Goal: Navigation & Orientation: Understand site structure

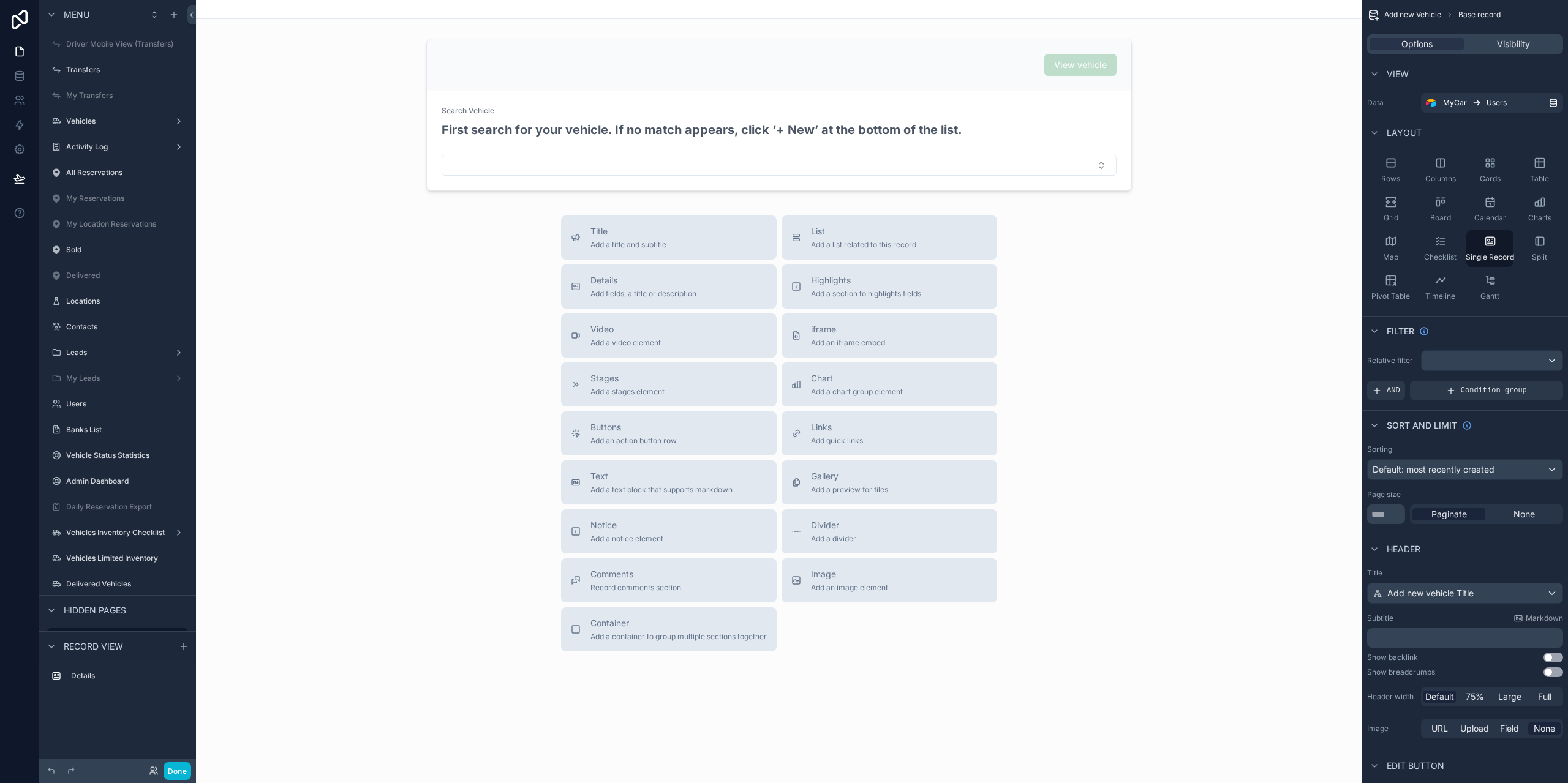
scroll to position [148, 0]
click at [10, 123] on link at bounding box center [19, 125] width 38 height 25
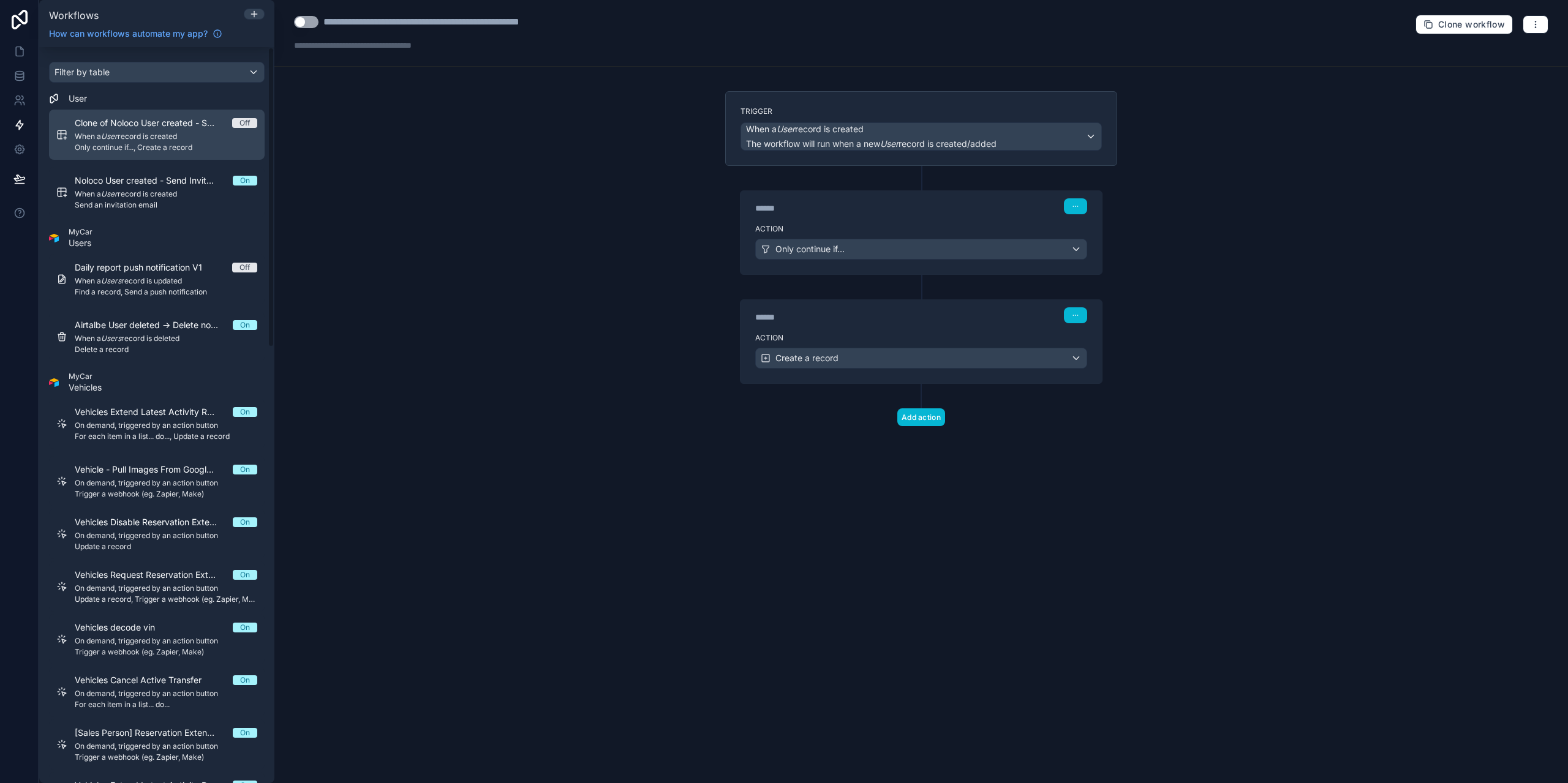
click at [181, 125] on span "Clone of Noloco User created - Sys Admin - New AT row" at bounding box center [153, 123] width 157 height 12
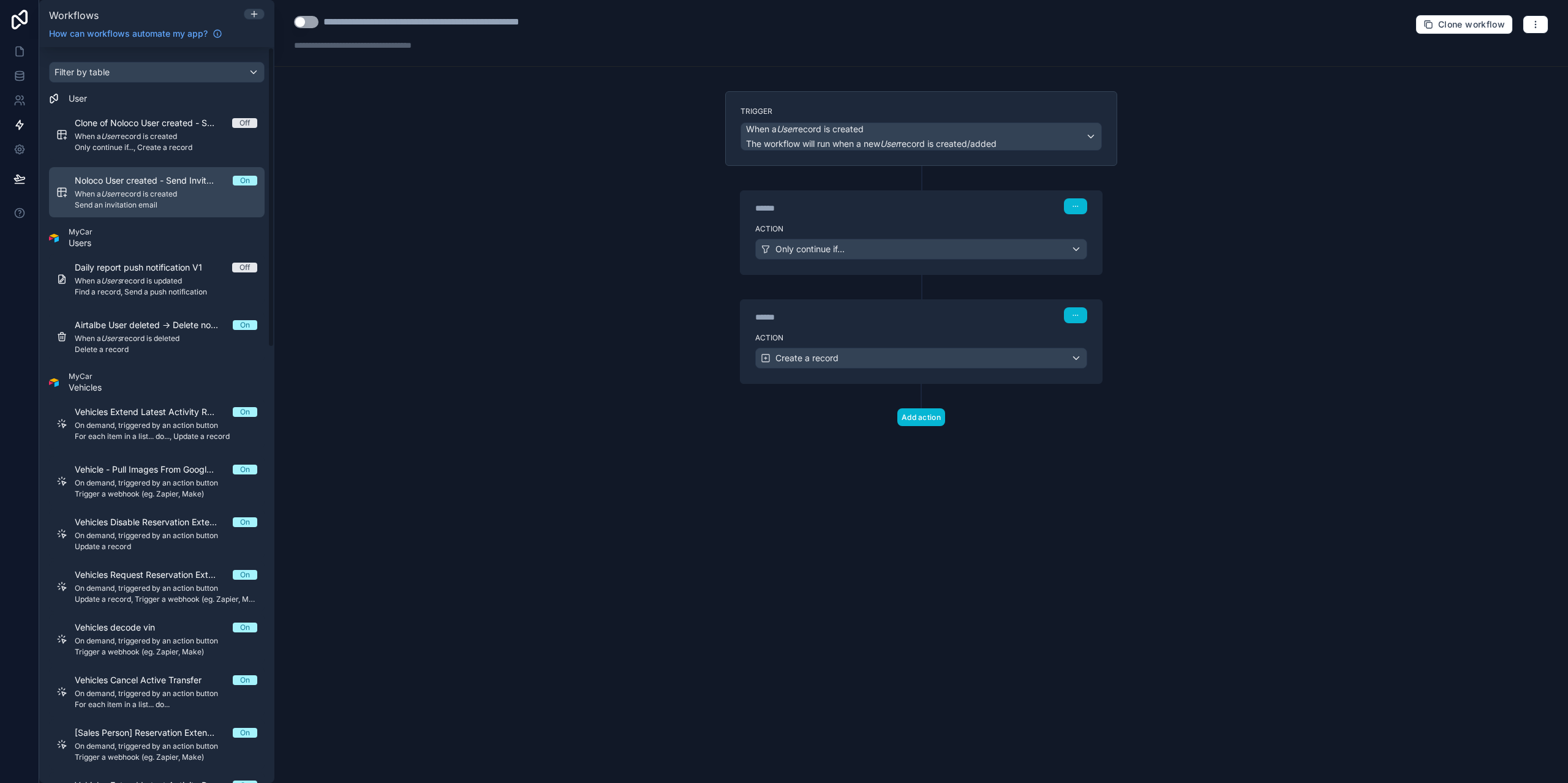
click at [140, 193] on span "When a User record is created" at bounding box center [166, 194] width 183 height 10
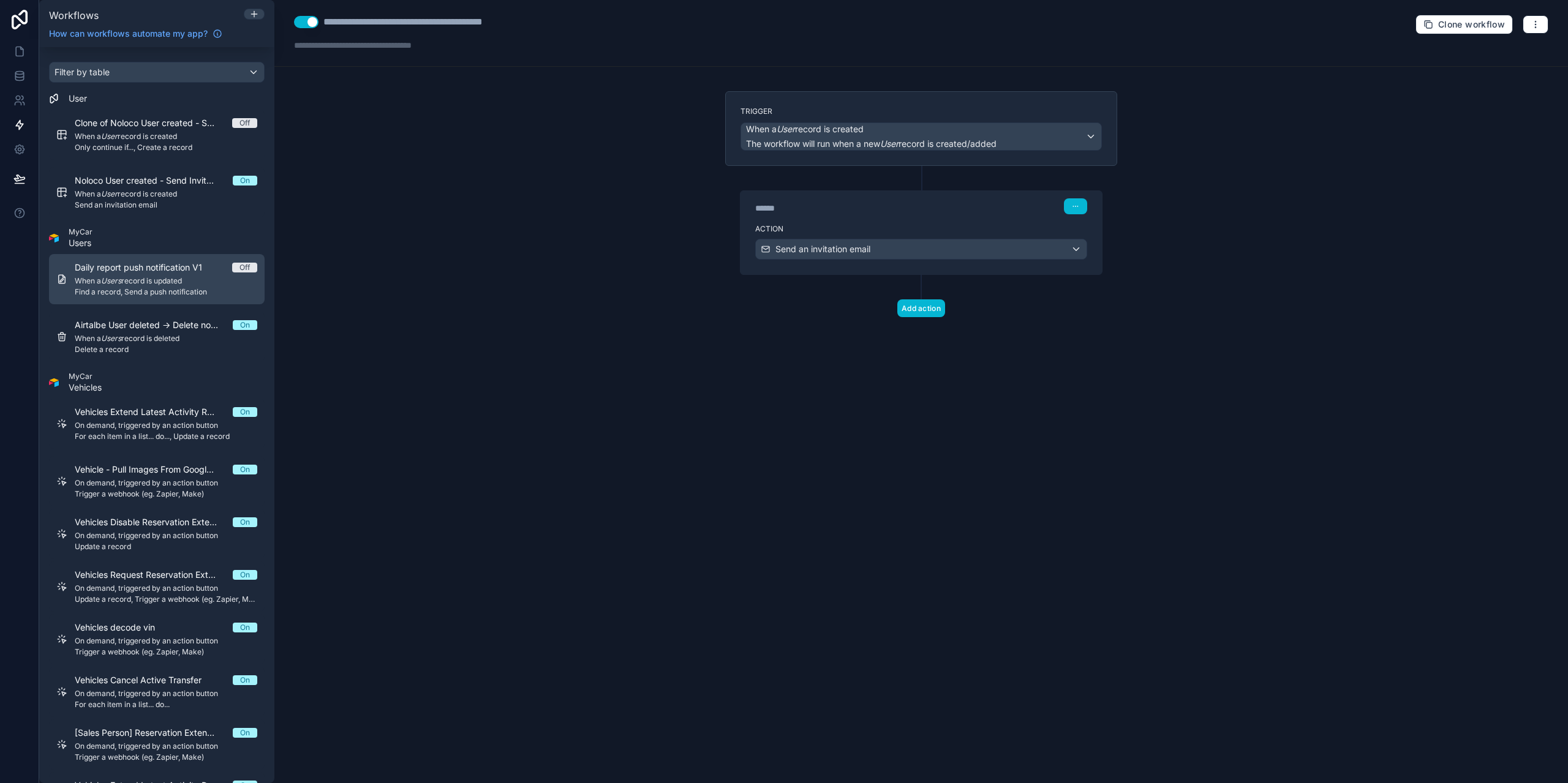
click at [154, 278] on span "When a Users record is updated" at bounding box center [166, 281] width 183 height 10
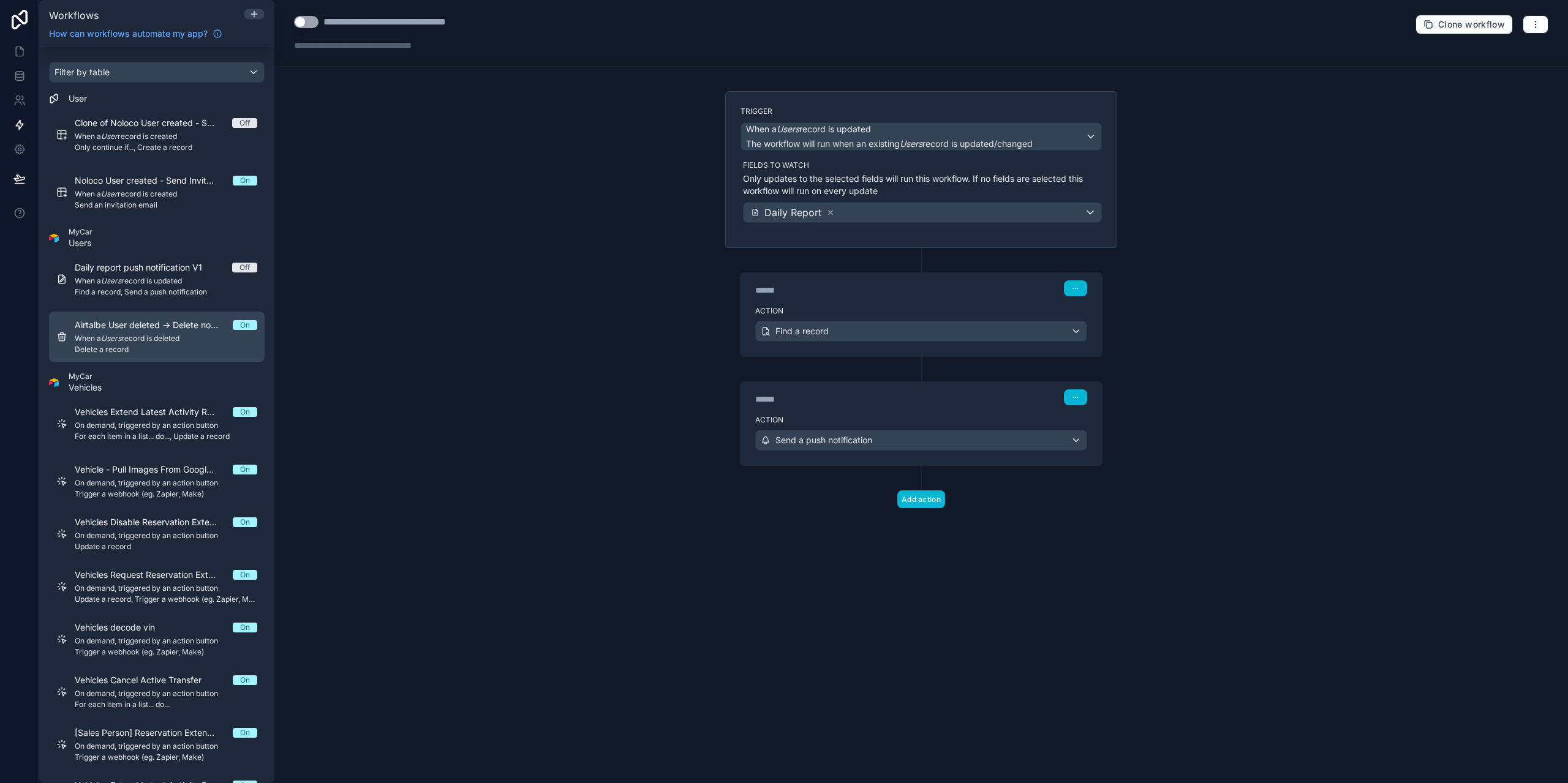
click at [166, 328] on span "Airtalbe User deleted -> Delete noloco user" at bounding box center [153, 325] width 158 height 12
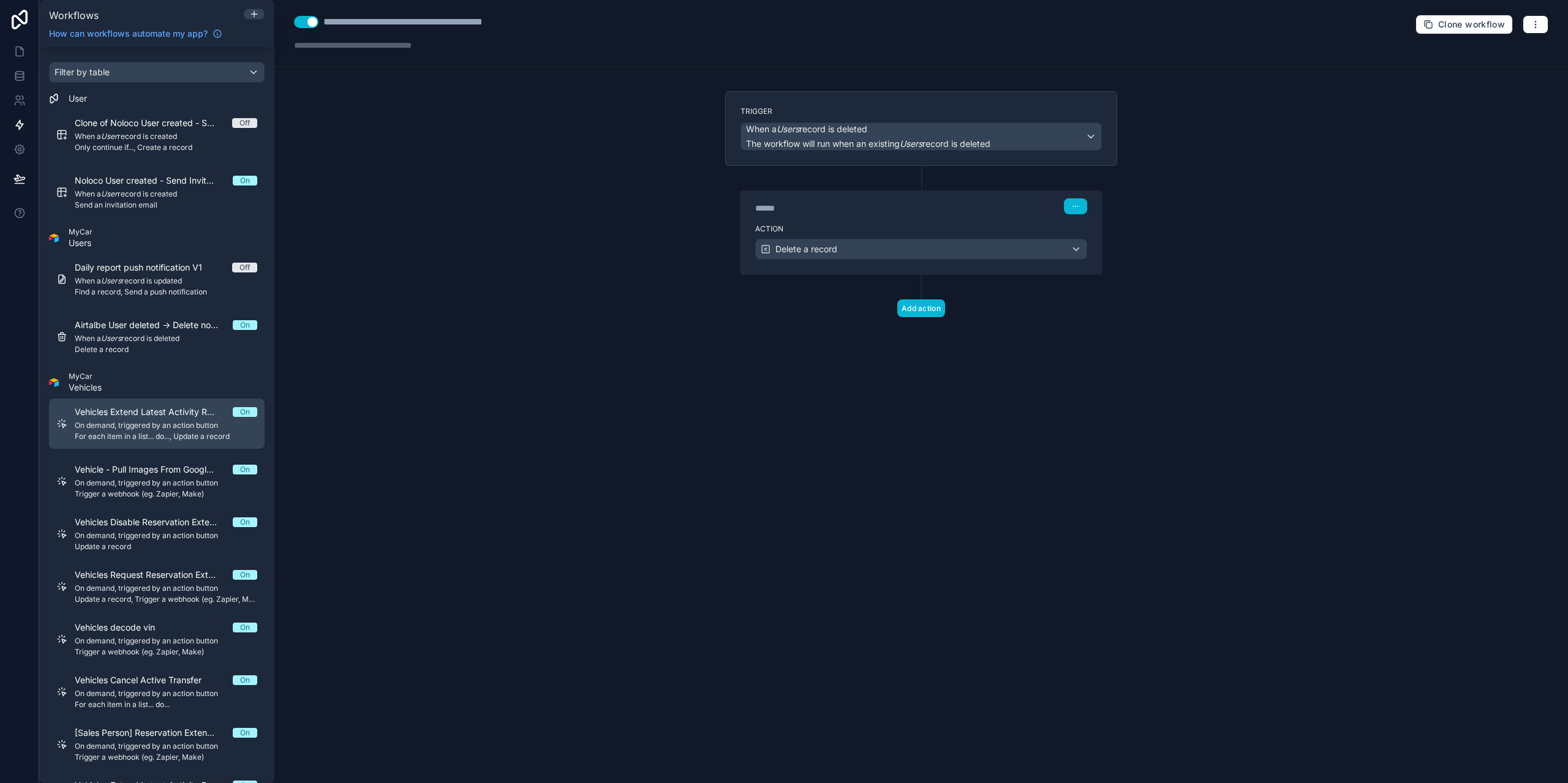
drag, startPoint x: 136, startPoint y: 419, endPoint x: 130, endPoint y: 446, distance: 27.7
click at [136, 419] on div "Vehicles Extend Latest Activity Reservation On On demand, triggered by an actio…" at bounding box center [166, 424] width 183 height 36
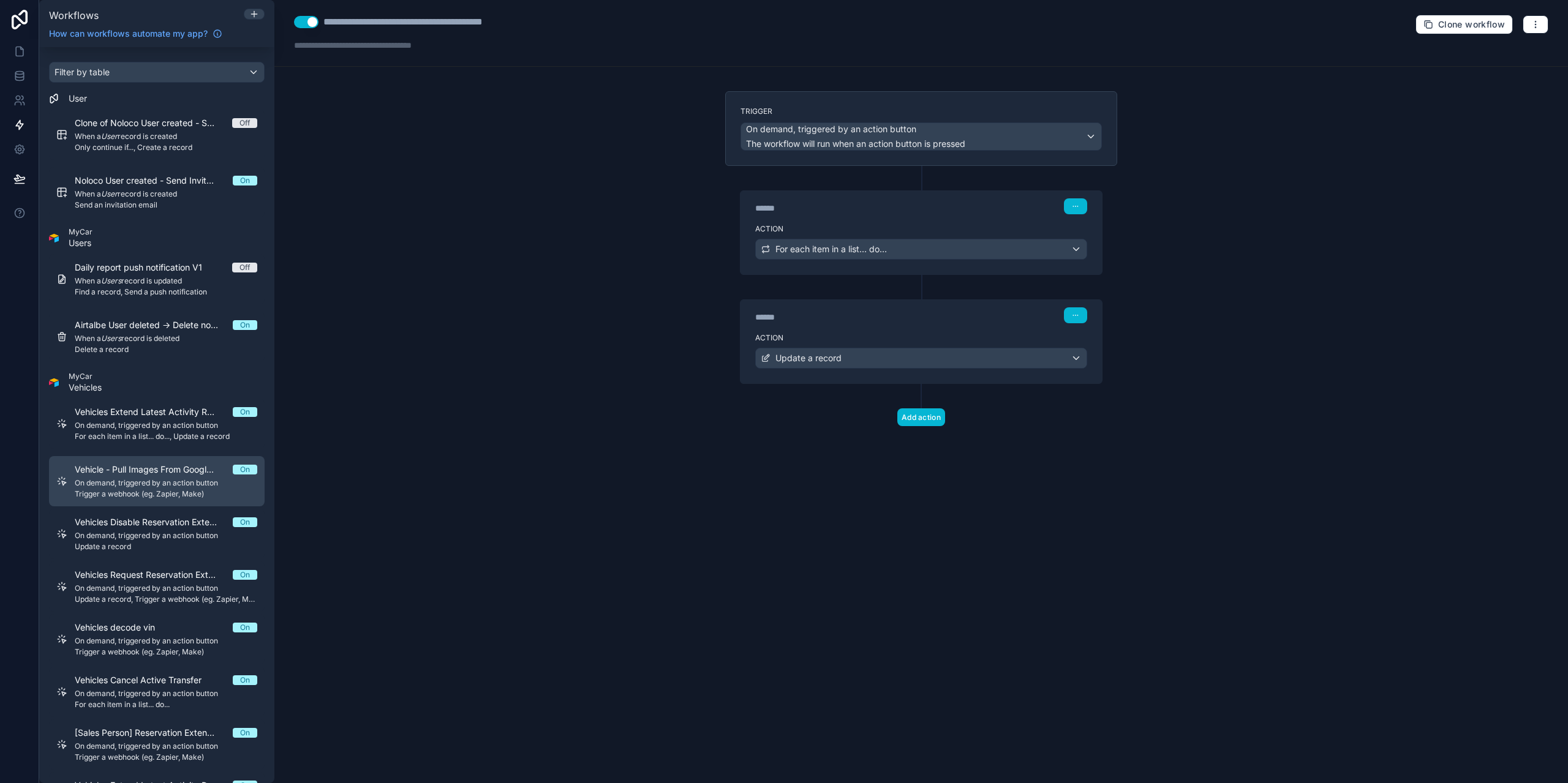
click at [132, 479] on span "On demand, triggered by an action button" at bounding box center [166, 483] width 183 height 10
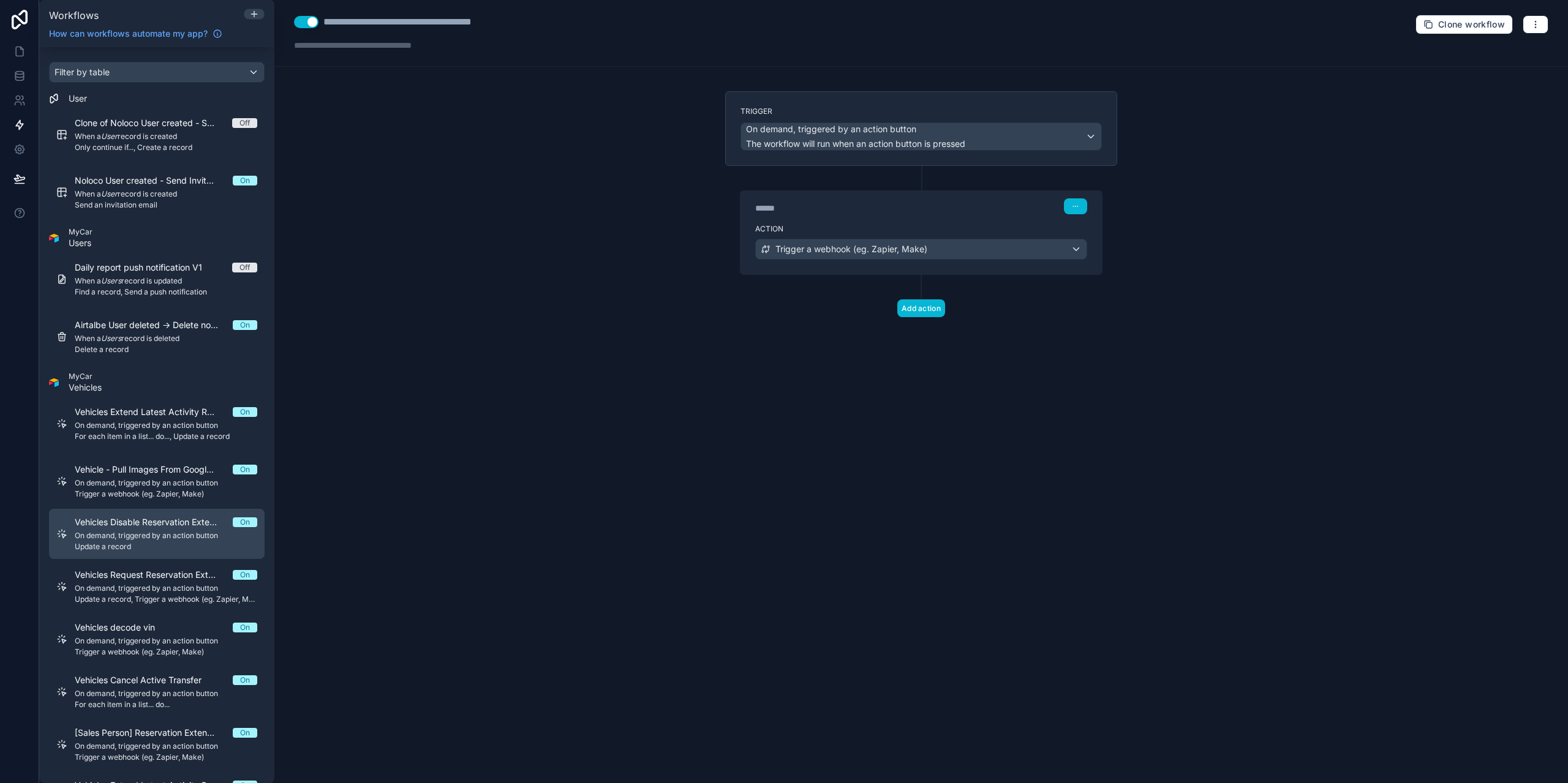
click at [132, 543] on span "Update a record" at bounding box center [166, 547] width 183 height 10
click at [152, 543] on span "Update a record" at bounding box center [166, 547] width 183 height 10
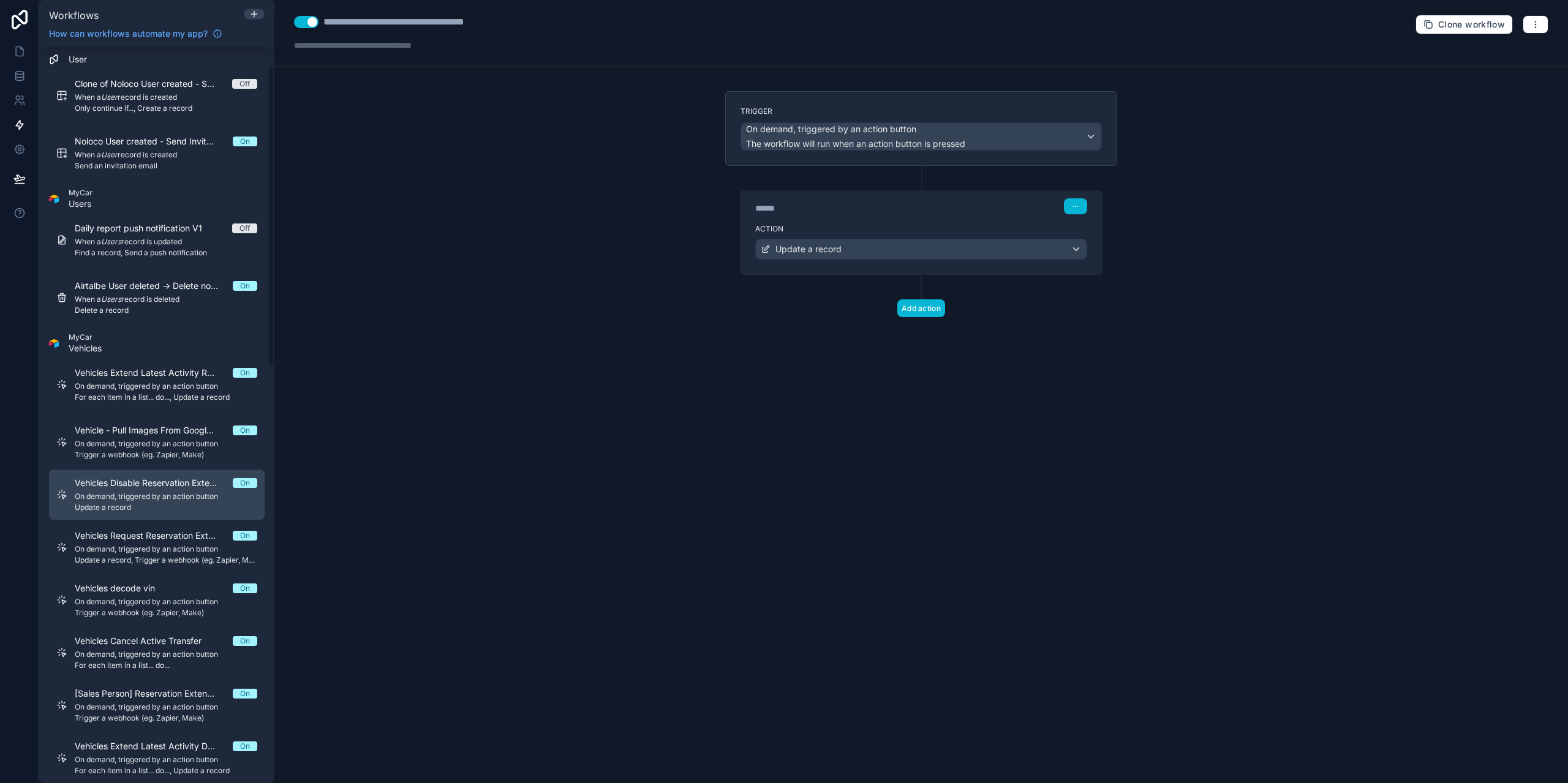
scroll to position [61, 0]
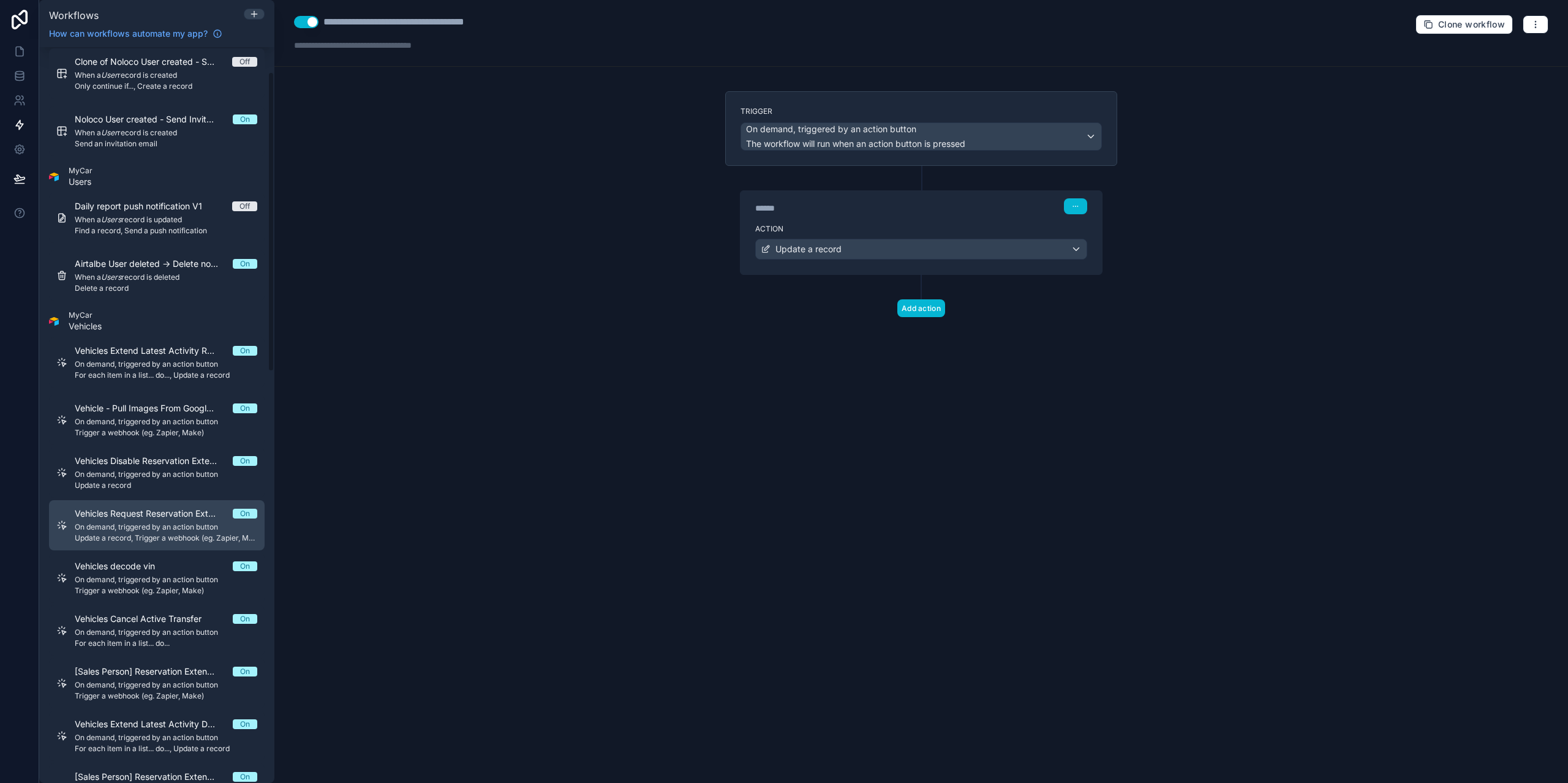
drag, startPoint x: 152, startPoint y: 513, endPoint x: 149, endPoint y: 526, distance: 13.3
click at [153, 513] on span "Vehicles Request Reservation Extension" at bounding box center [153, 514] width 158 height 12
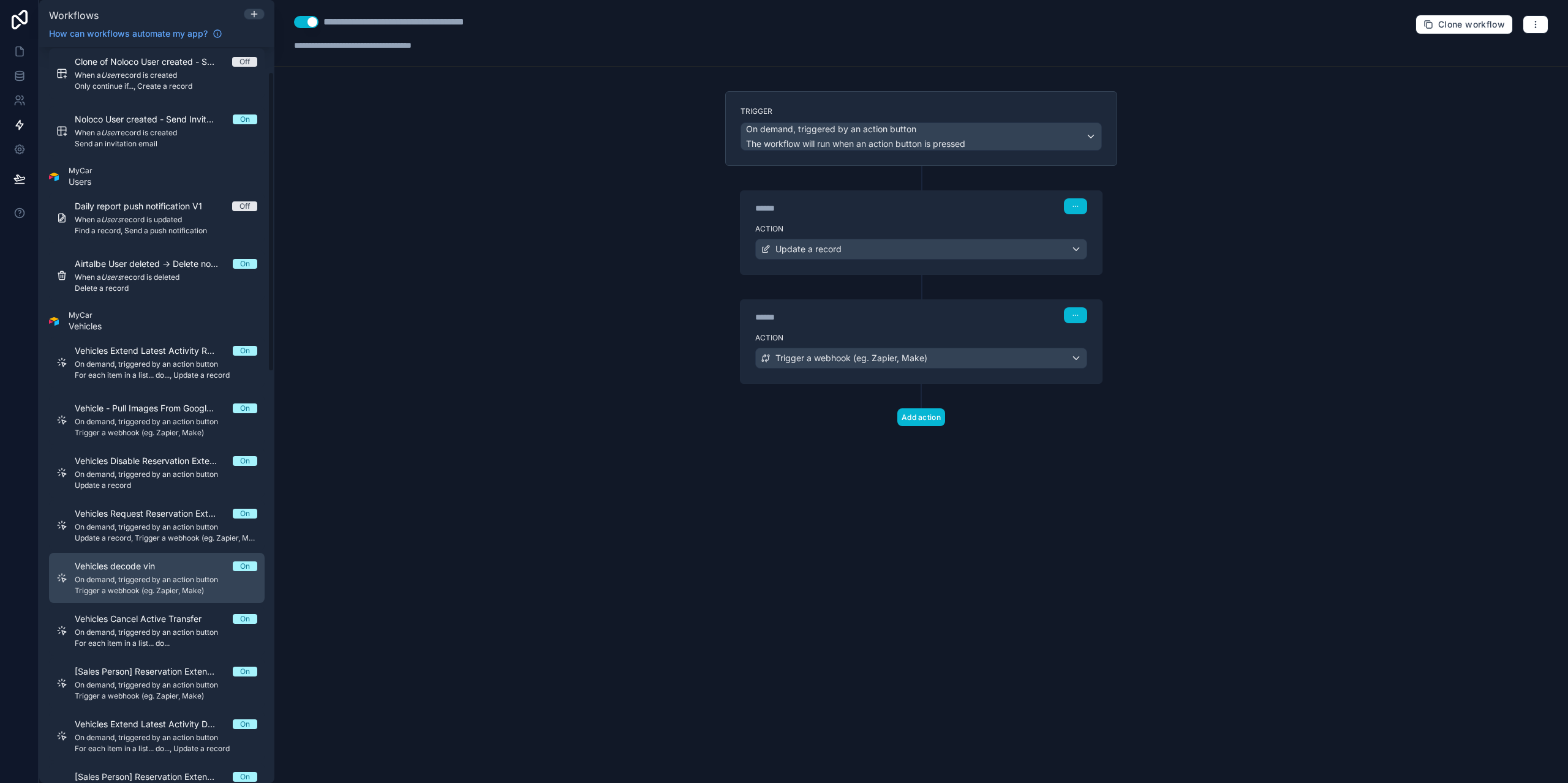
click at [147, 591] on span "Trigger a webhook (eg. Zapier, Make)" at bounding box center [166, 591] width 183 height 10
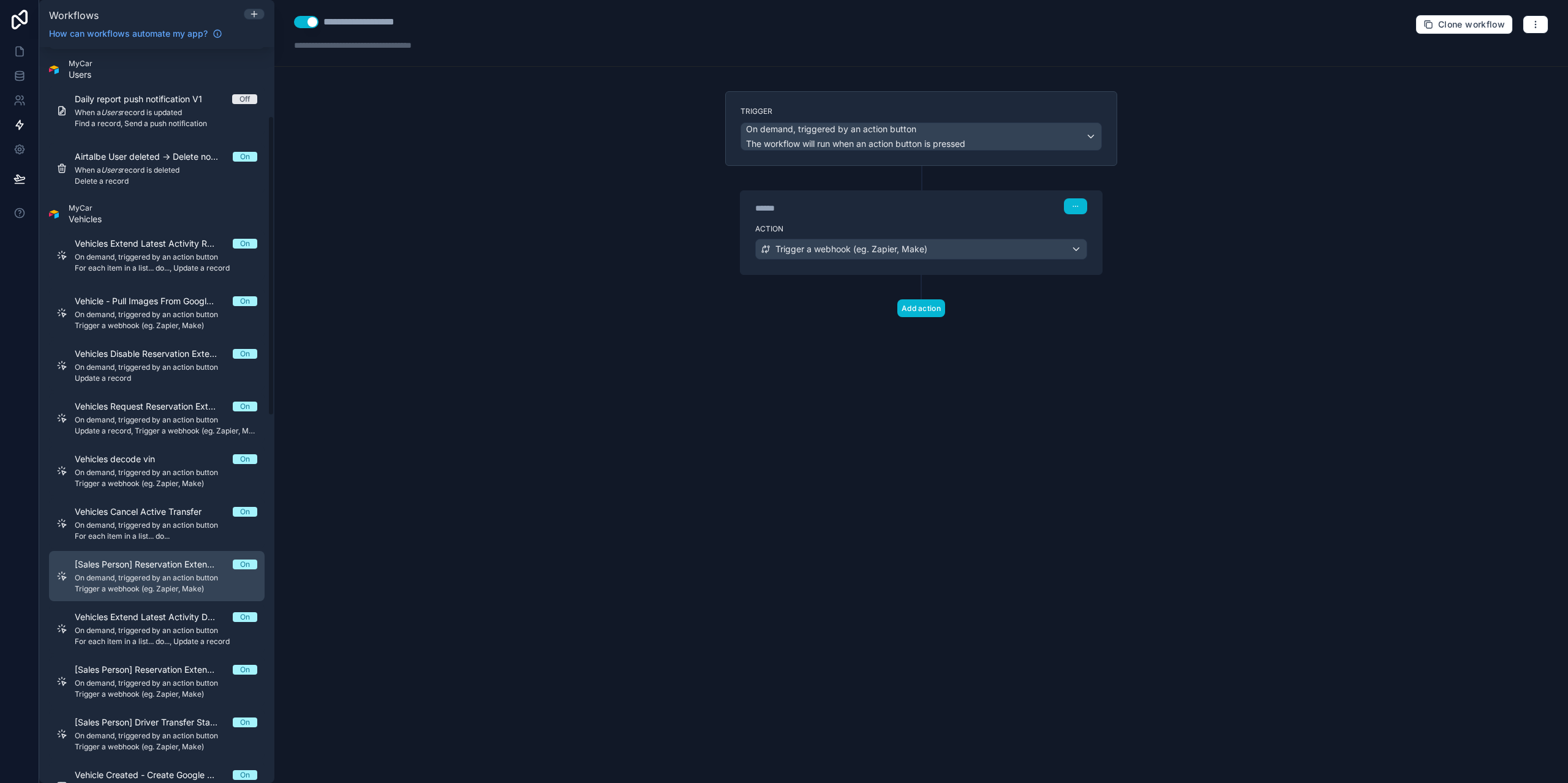
scroll to position [183, 0]
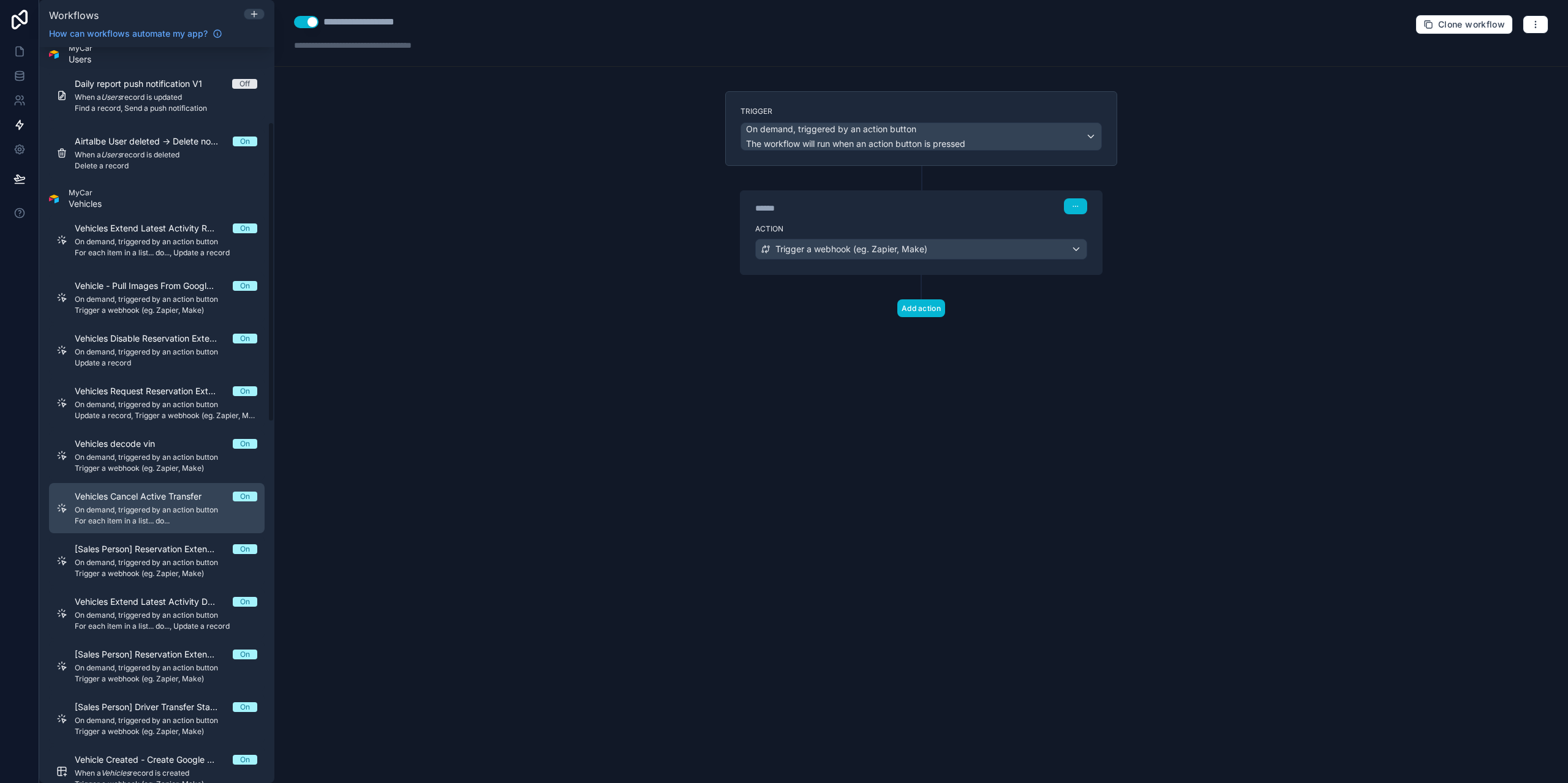
click at [144, 490] on link "Vehicles Cancel Active Transfer On On demand, triggered by an action button For…" at bounding box center [157, 508] width 216 height 50
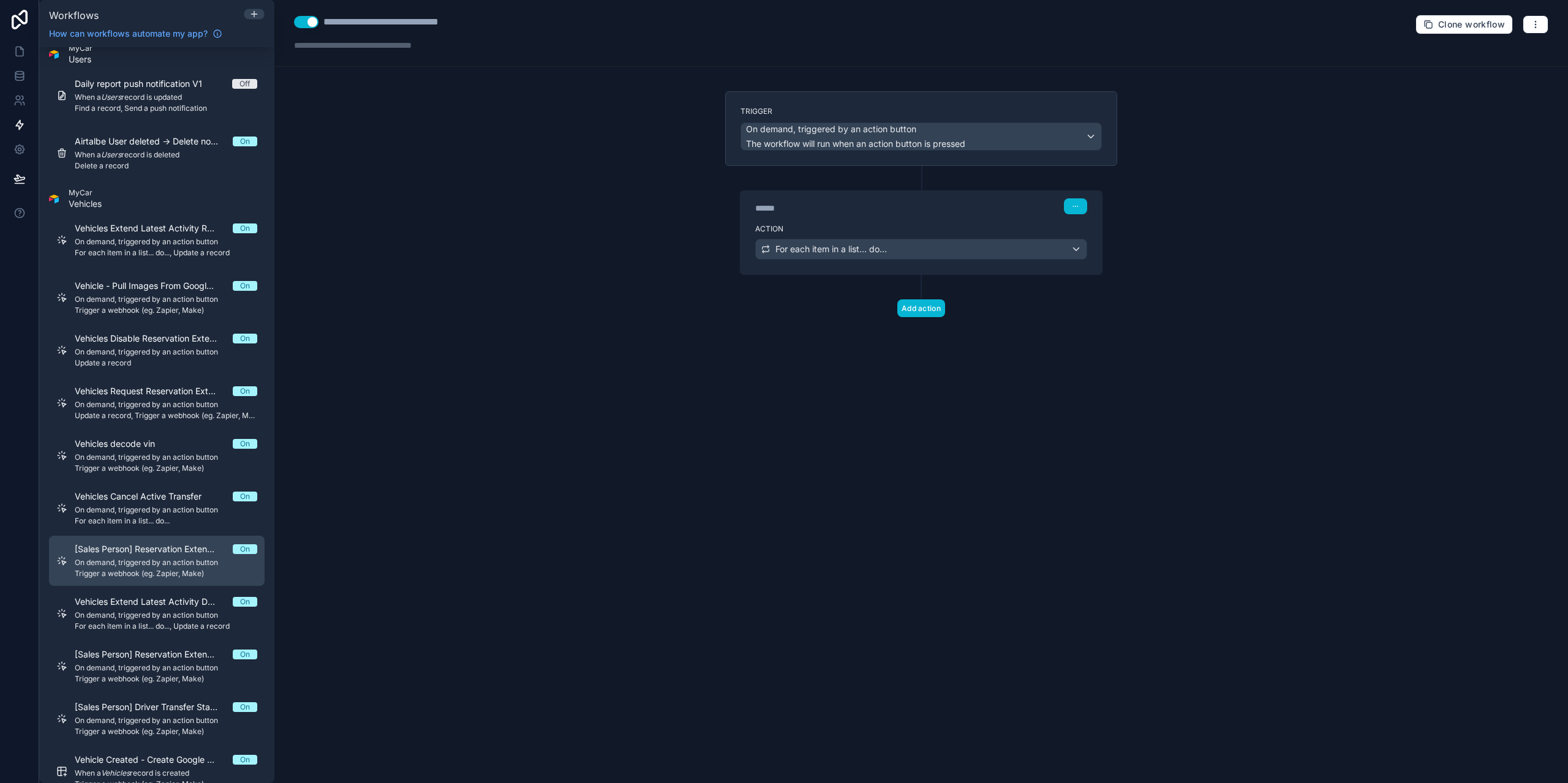
click at [131, 557] on div "[Sales Person] Reservation Extension Approved Notification On On demand, trigge…" at bounding box center [166, 561] width 183 height 36
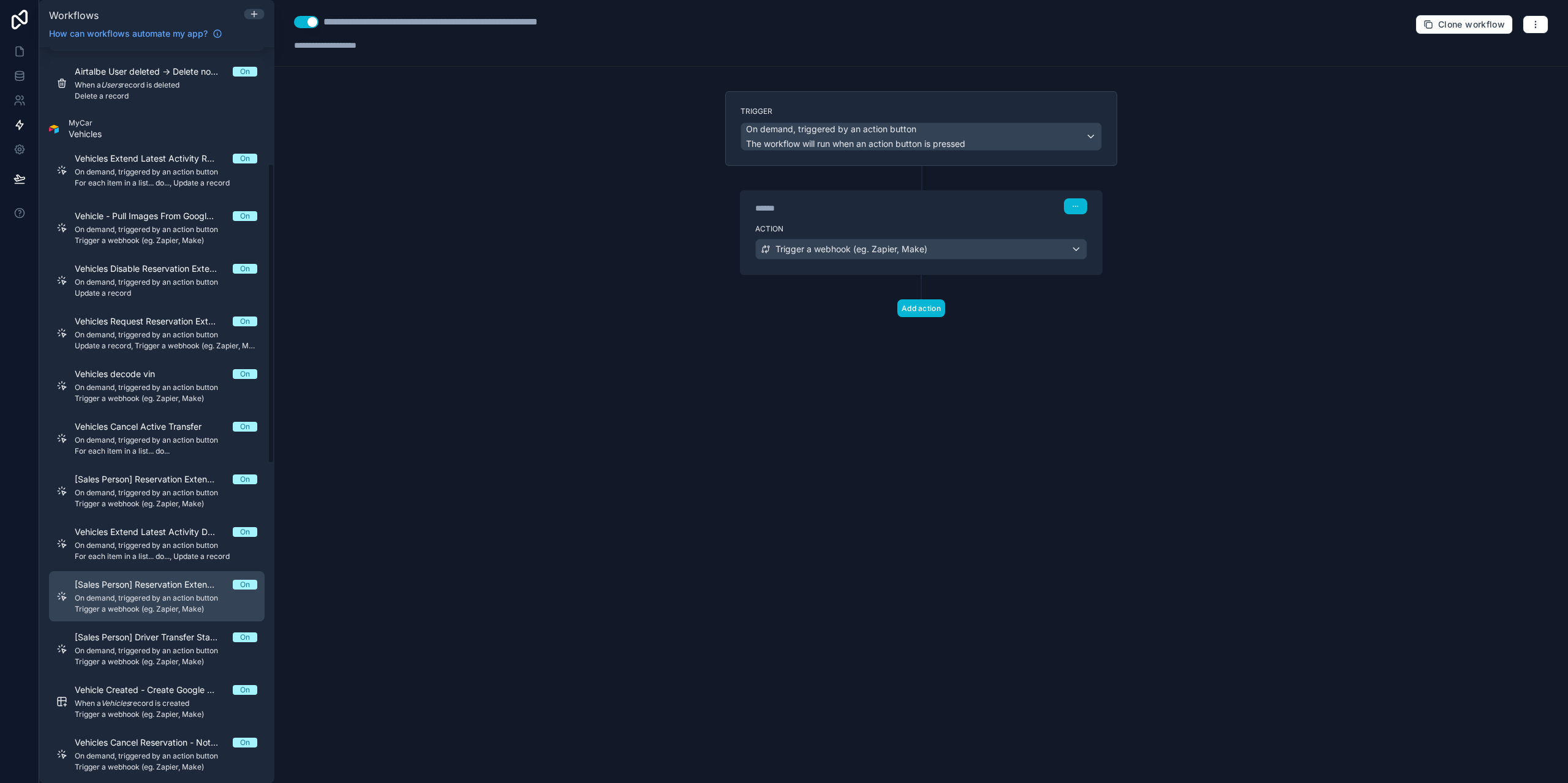
scroll to position [306, 0]
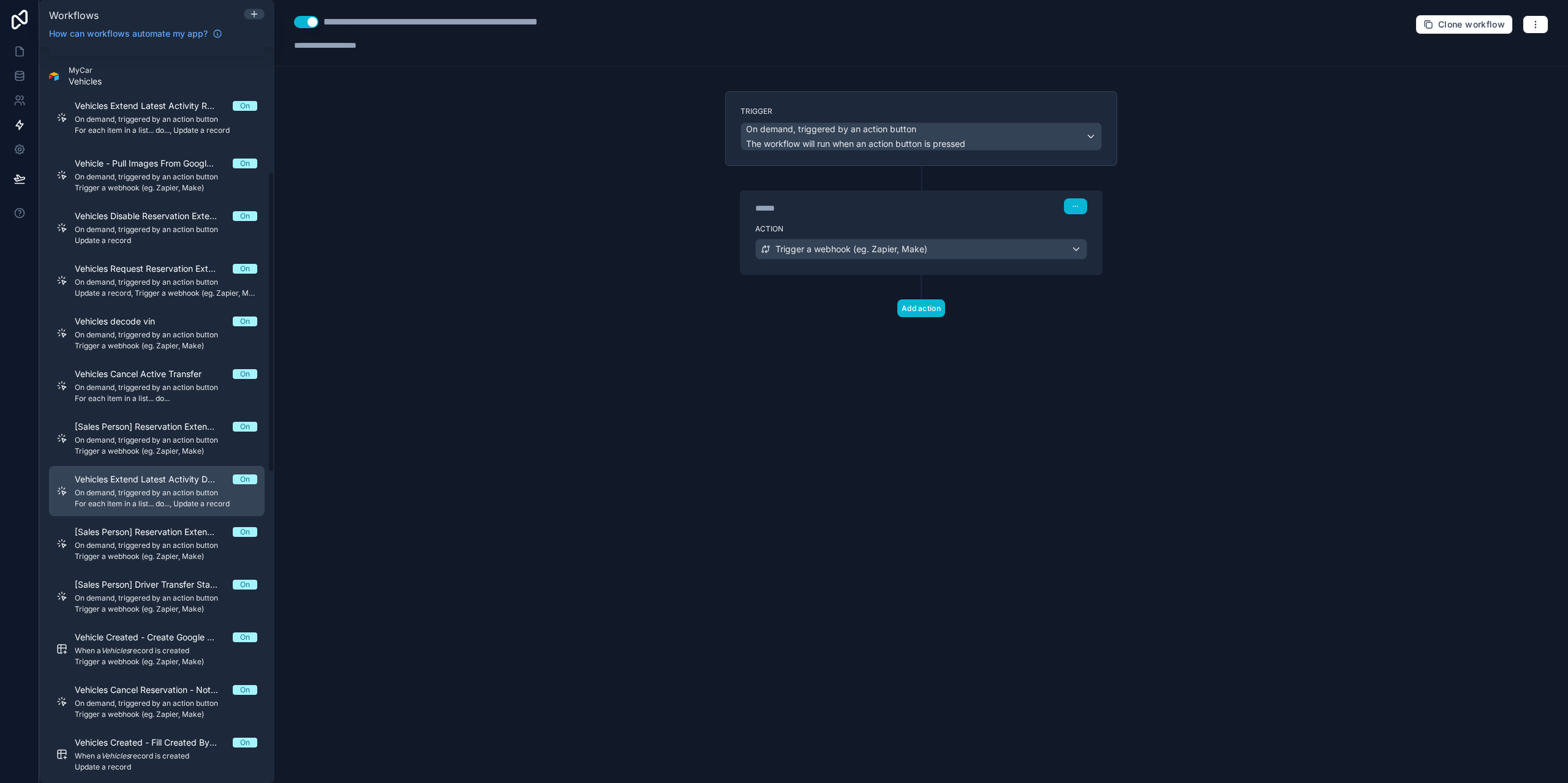
click at [125, 474] on span "Vehicles Extend Latest Activity Delivery Date" at bounding box center [153, 480] width 158 height 12
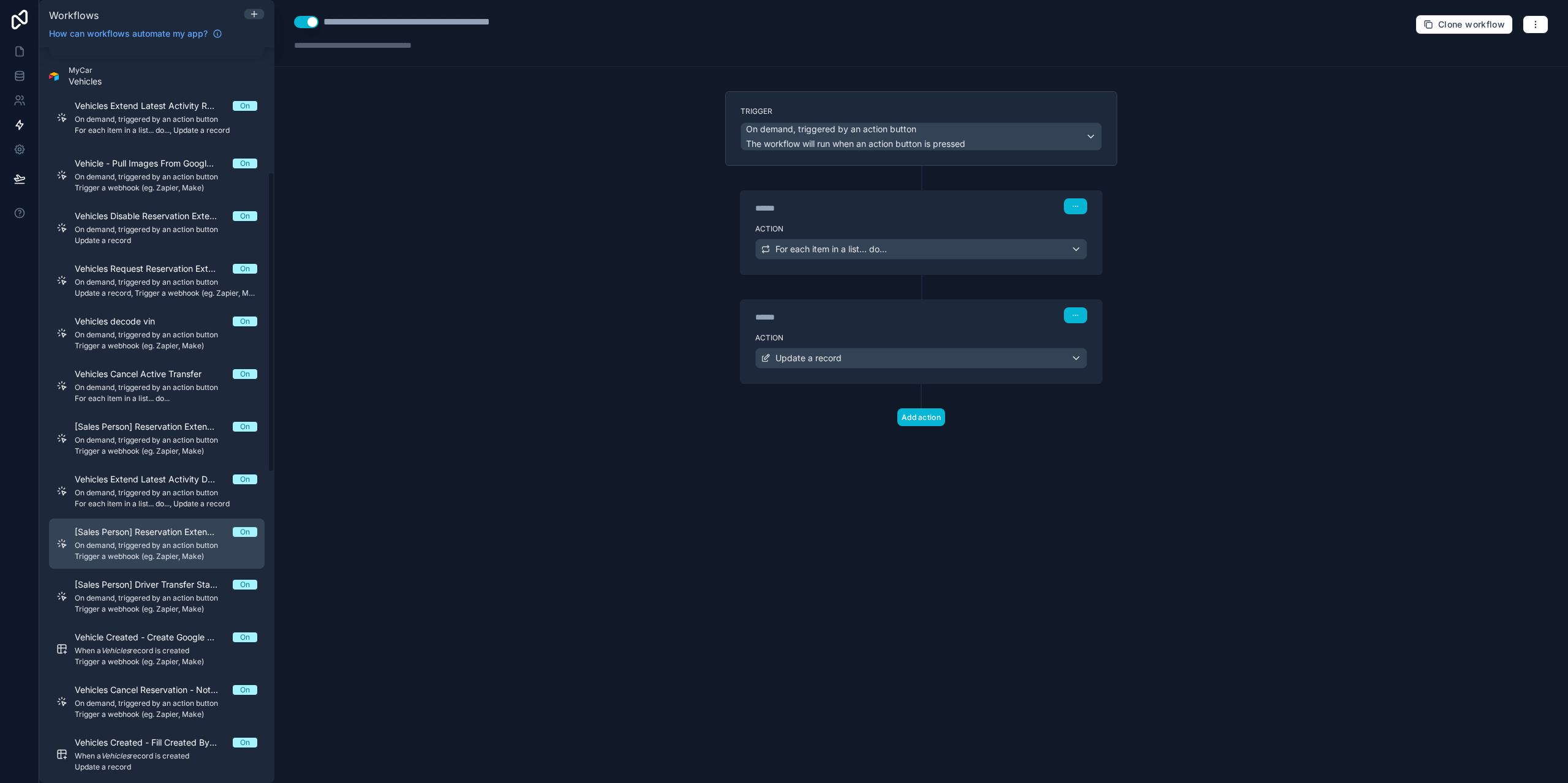
click at [127, 550] on div "[Sales Person] Reservation Extension Denied Notification On On demand, triggere…" at bounding box center [166, 544] width 183 height 36
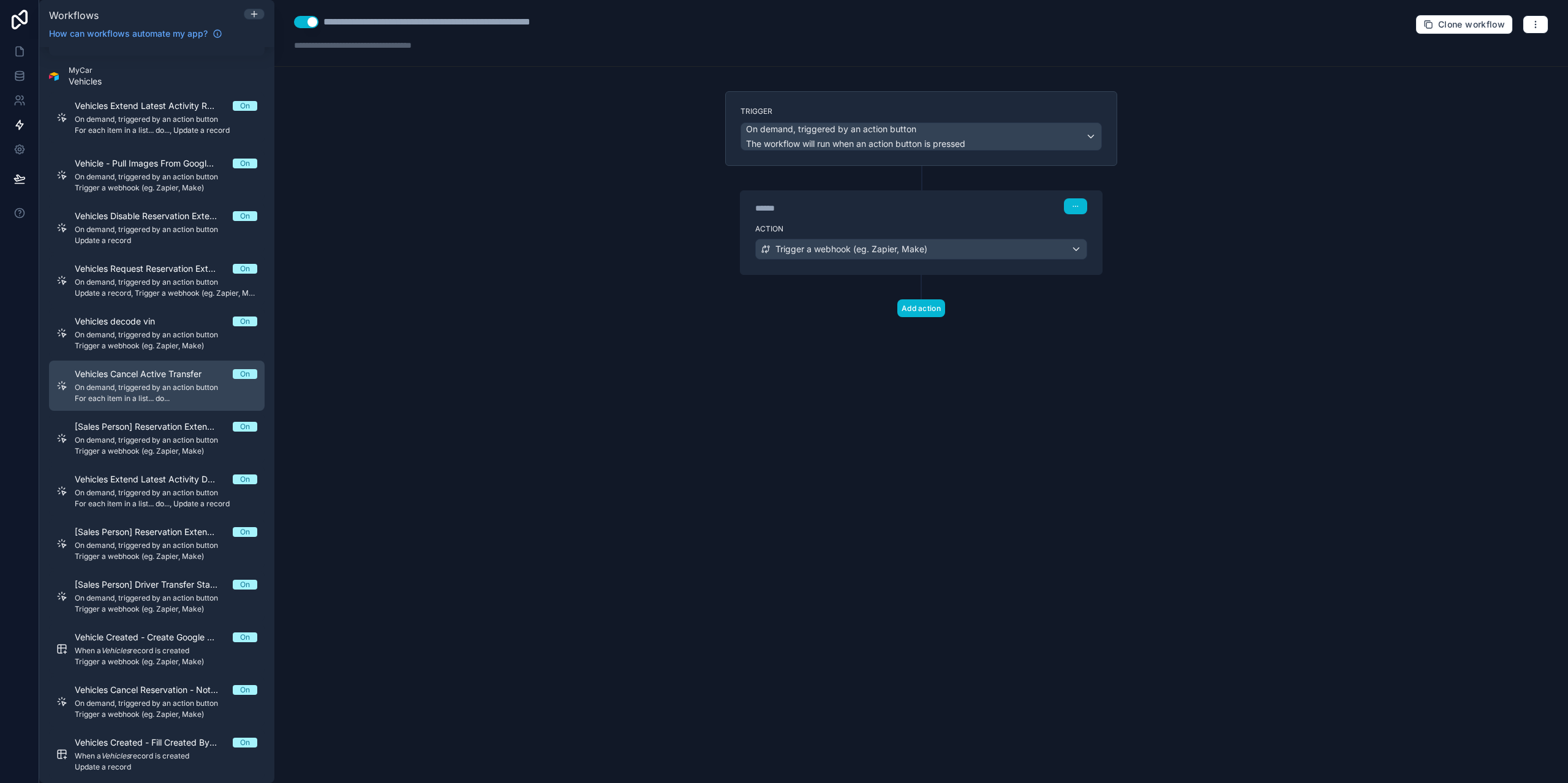
click at [145, 398] on span "For each item in a list... do..." at bounding box center [166, 398] width 183 height 10
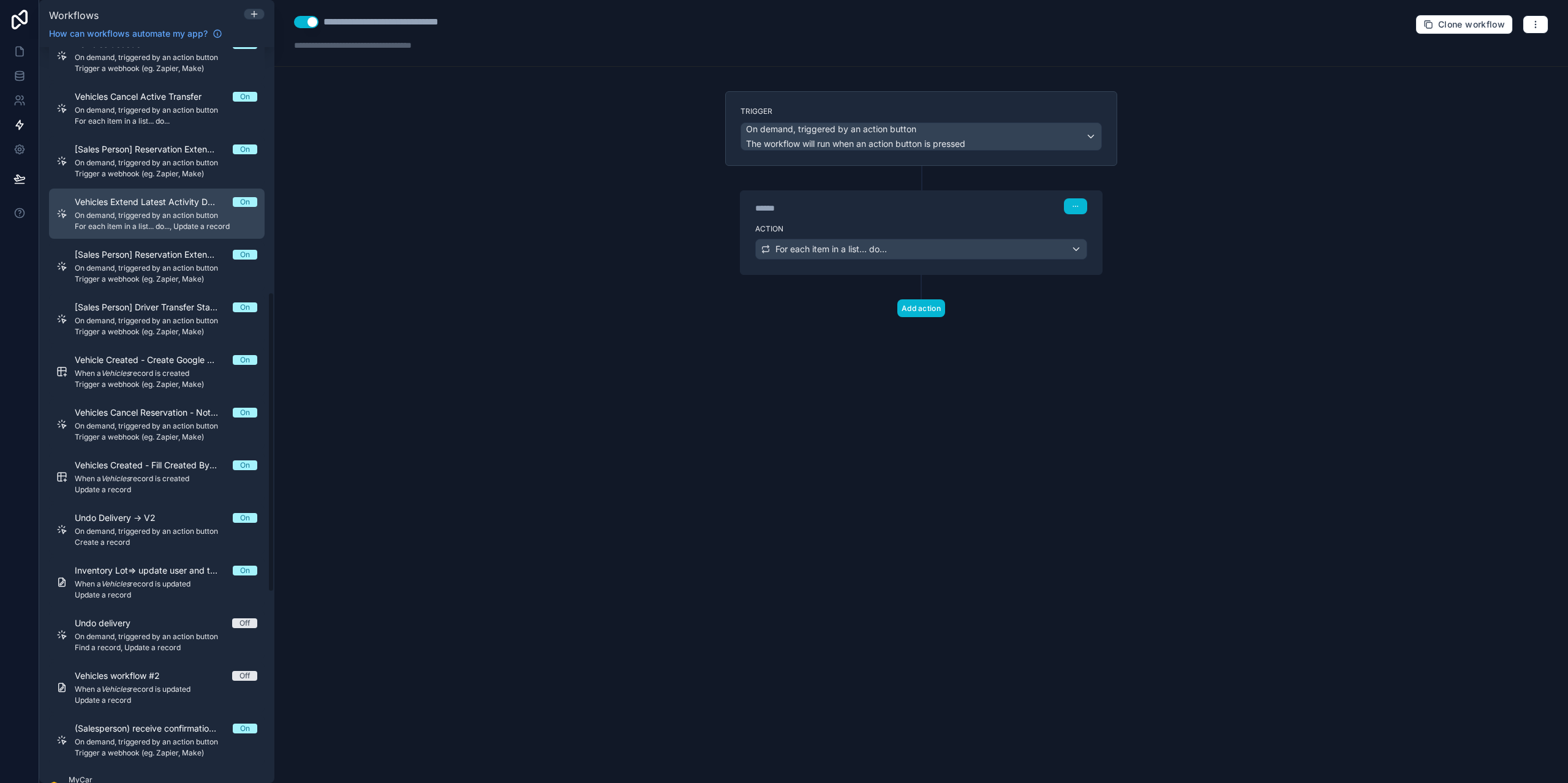
scroll to position [613, 0]
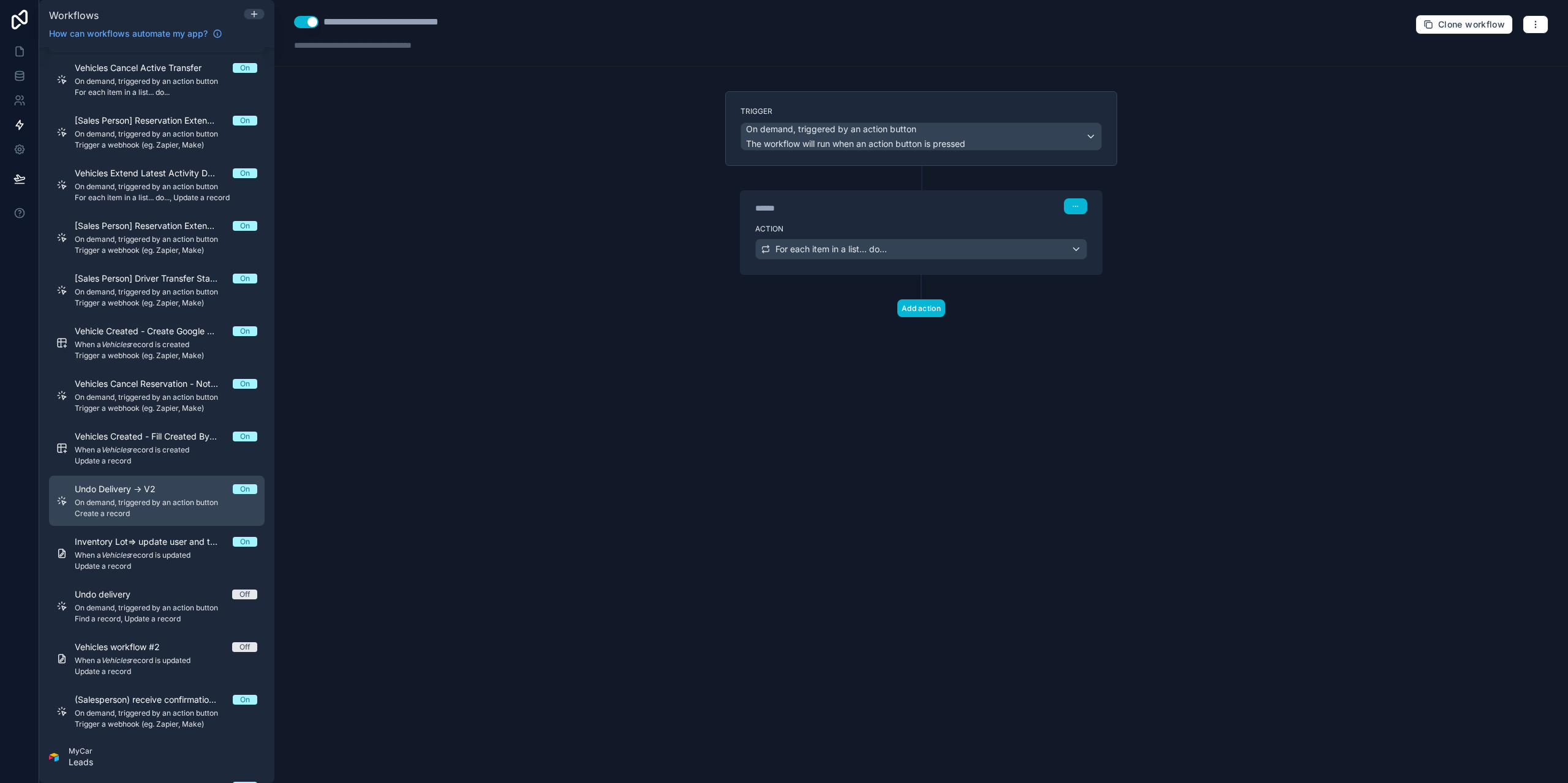
click at [132, 477] on link "Undo Delivery -> V2 On On demand, triggered by an action button Create a record" at bounding box center [157, 500] width 216 height 50
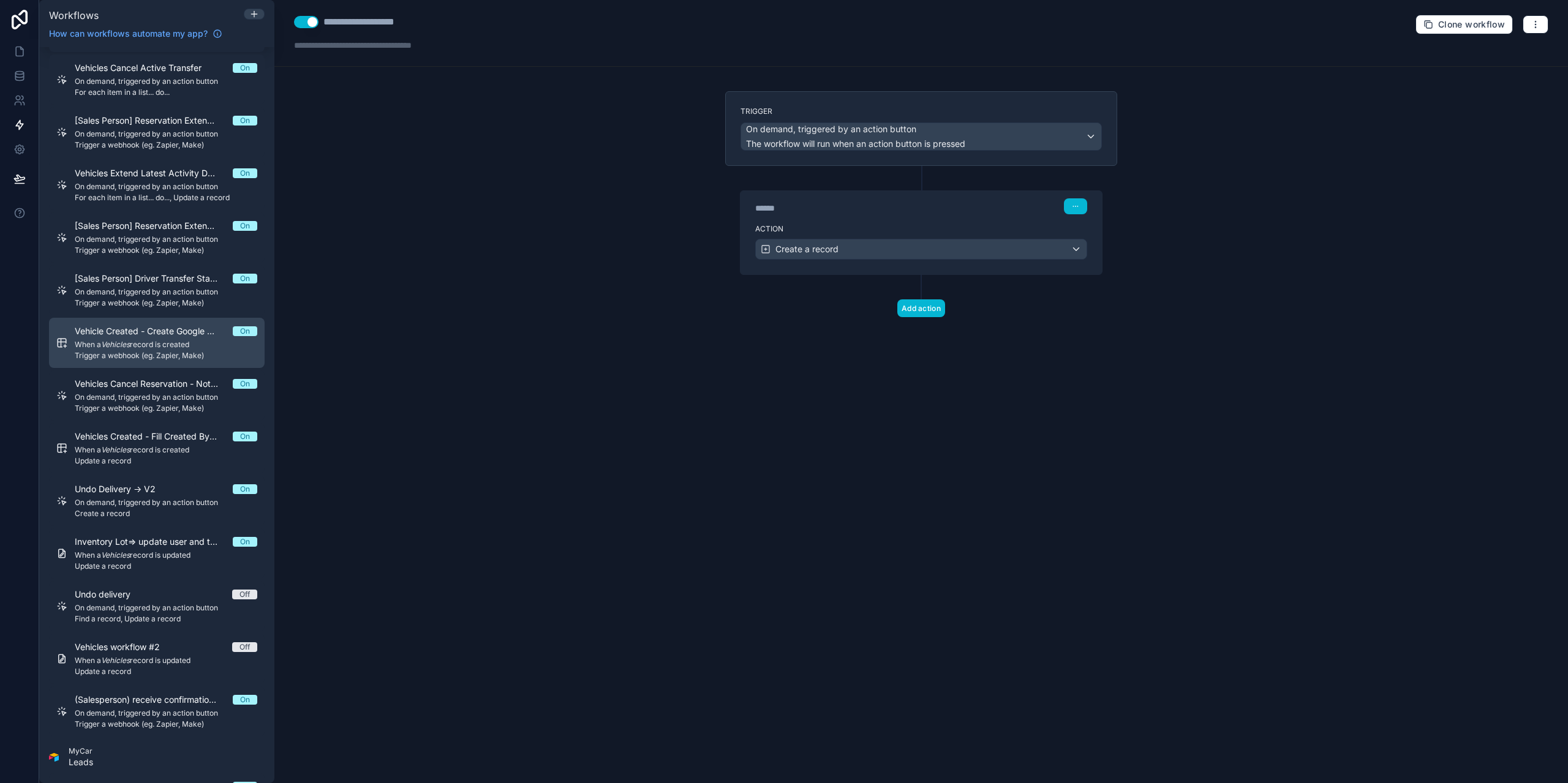
click at [171, 339] on div "Vehicle Created - Create Google Photos Album On When a Vehicles record is creat…" at bounding box center [166, 343] width 183 height 36
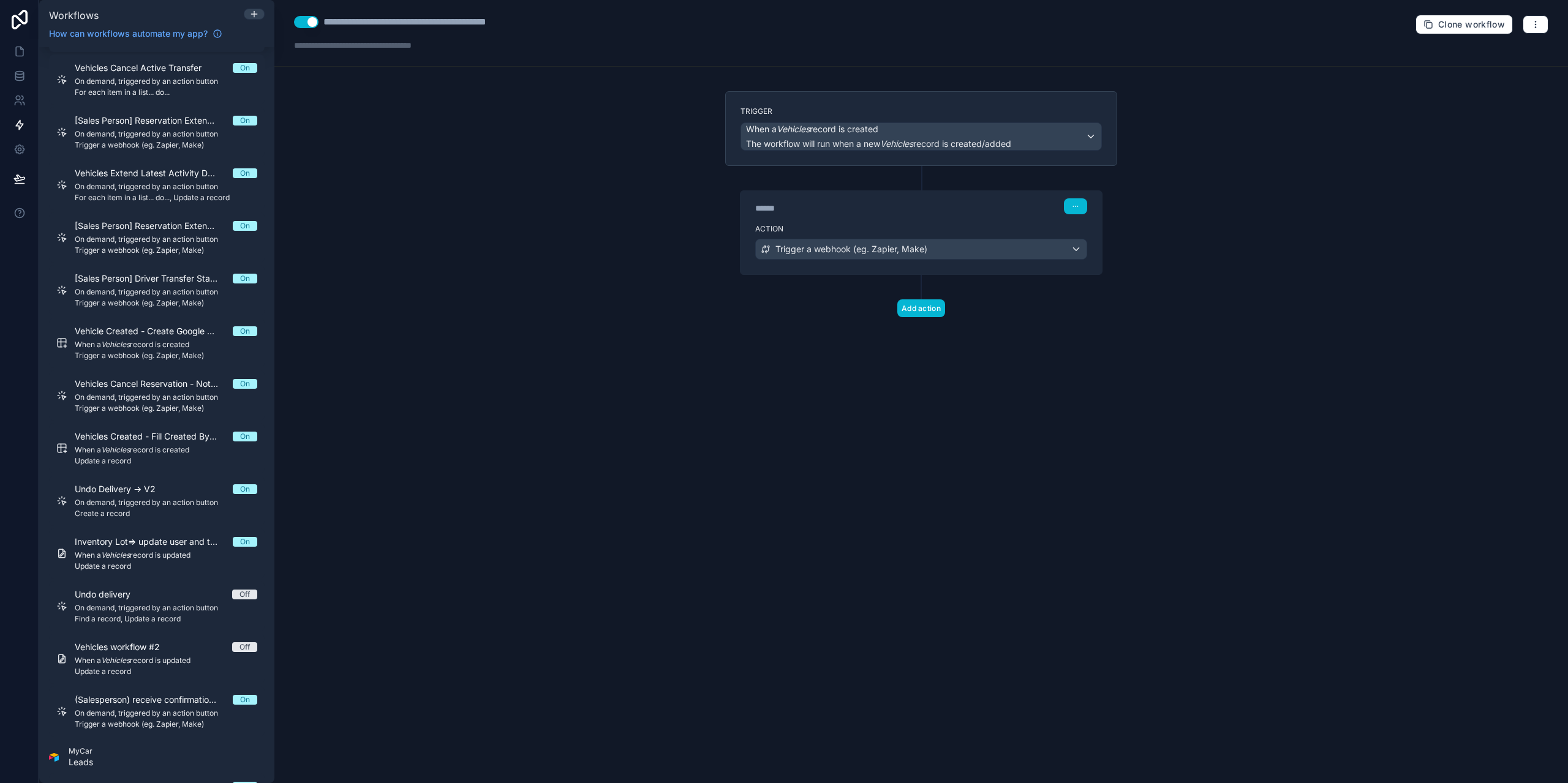
click at [350, 47] on div at bounding box center [380, 45] width 172 height 12
click at [12, 52] on link at bounding box center [19, 51] width 38 height 25
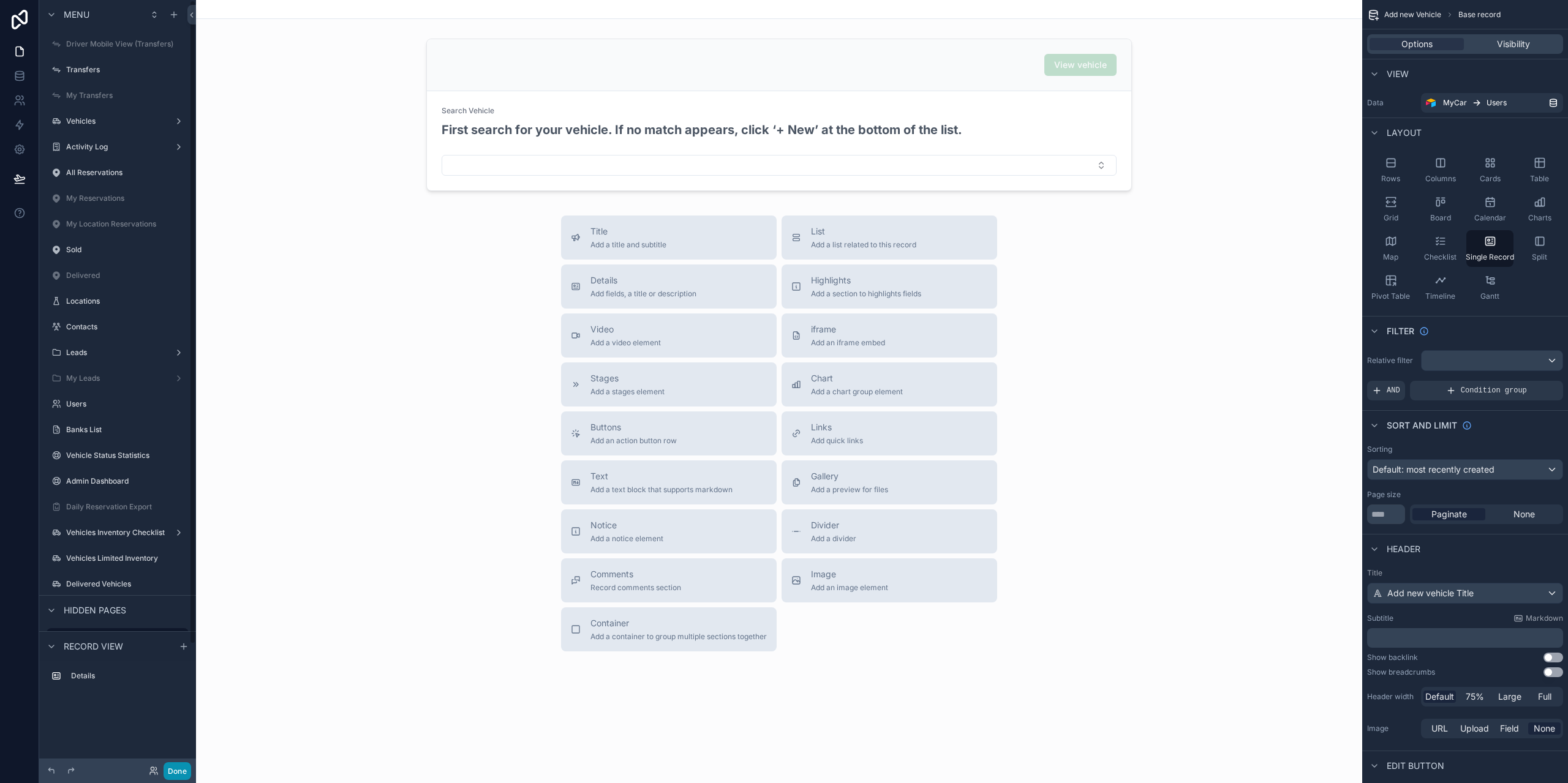
drag, startPoint x: 177, startPoint y: 773, endPoint x: 180, endPoint y: 767, distance: 6.7
click at [177, 773] on button "Done" at bounding box center [177, 771] width 27 height 18
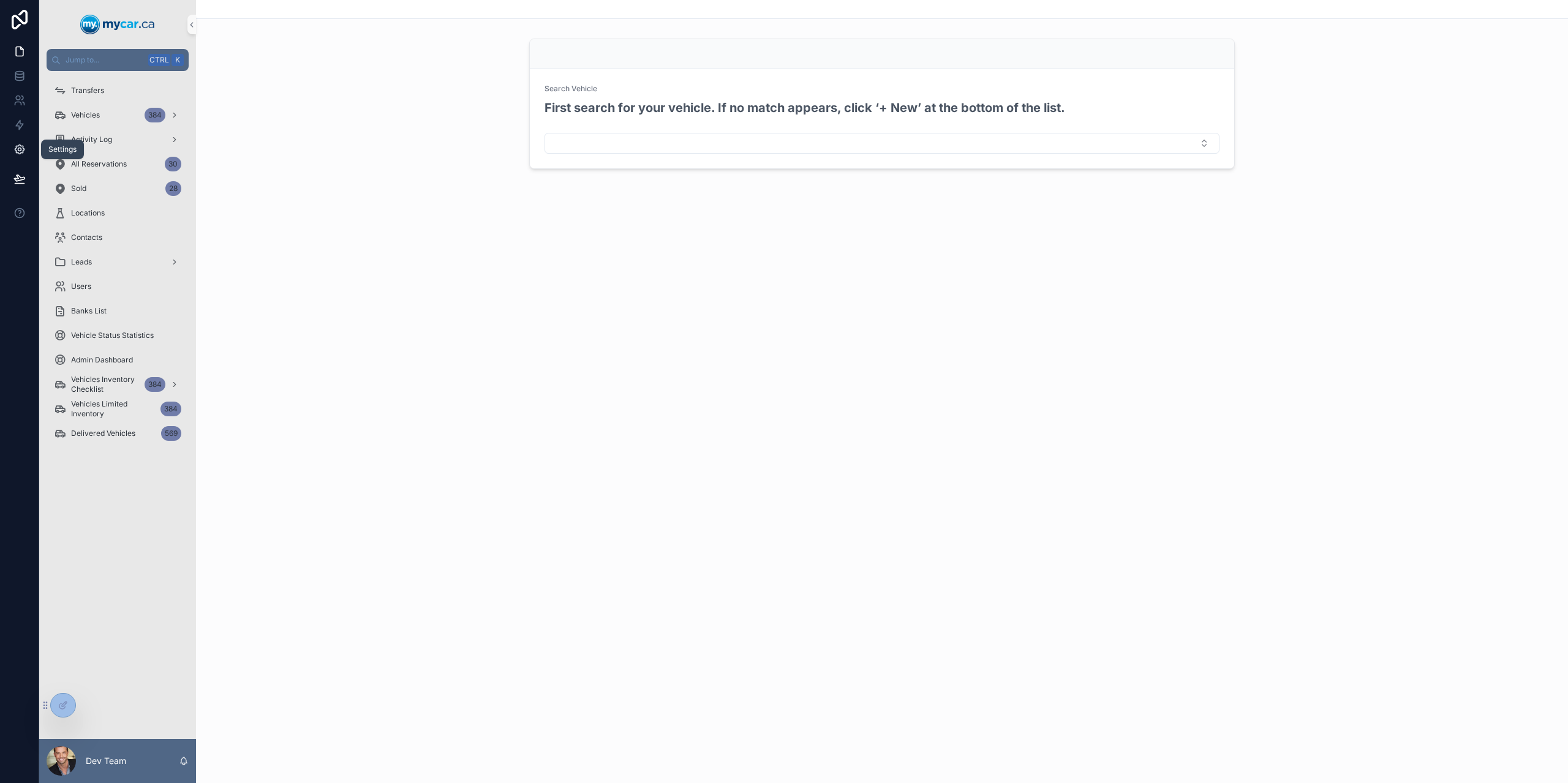
click at [26, 153] on link at bounding box center [19, 149] width 38 height 25
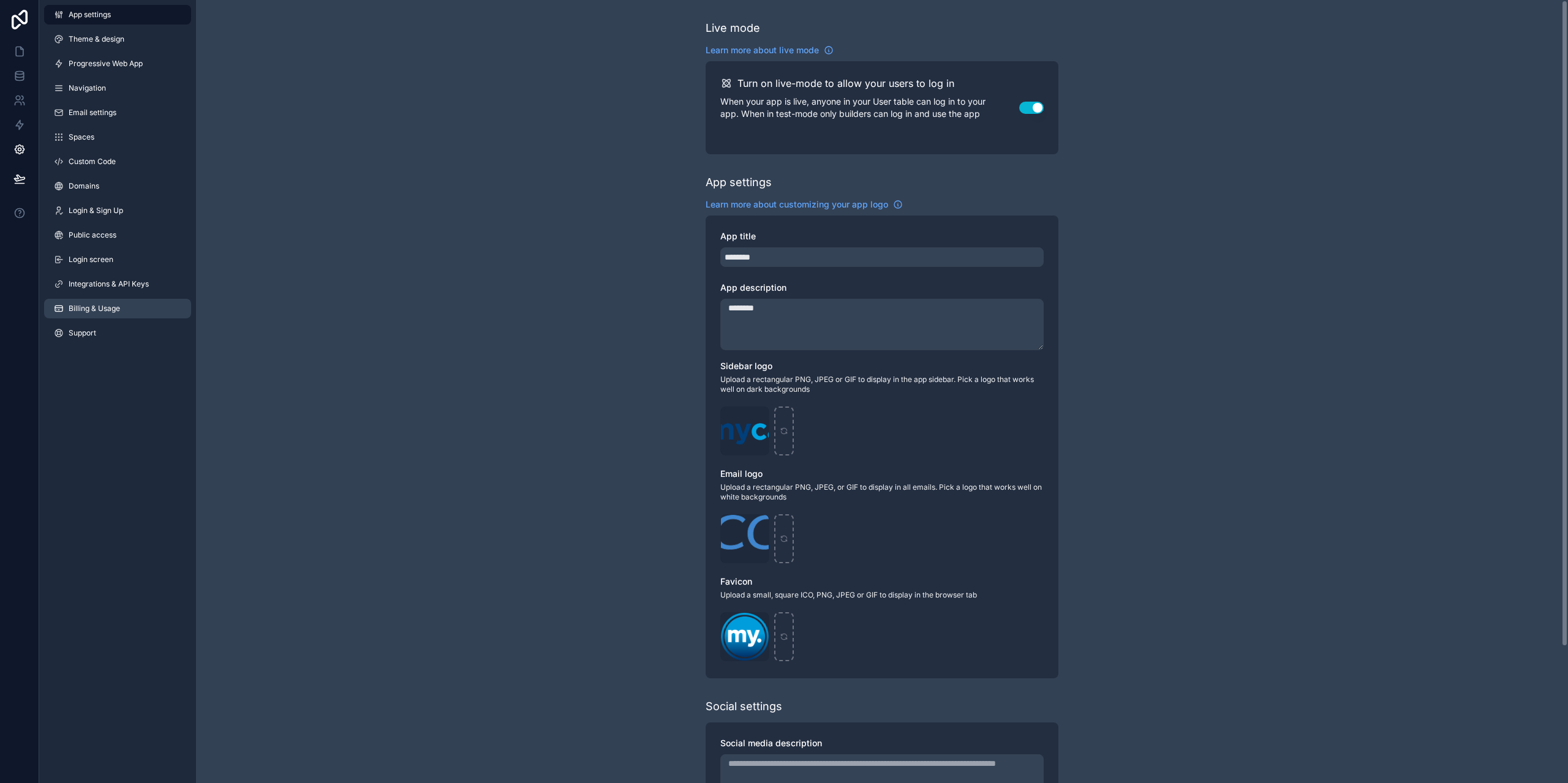
click at [110, 311] on span "Billing & Usage" at bounding box center [94, 309] width 51 height 10
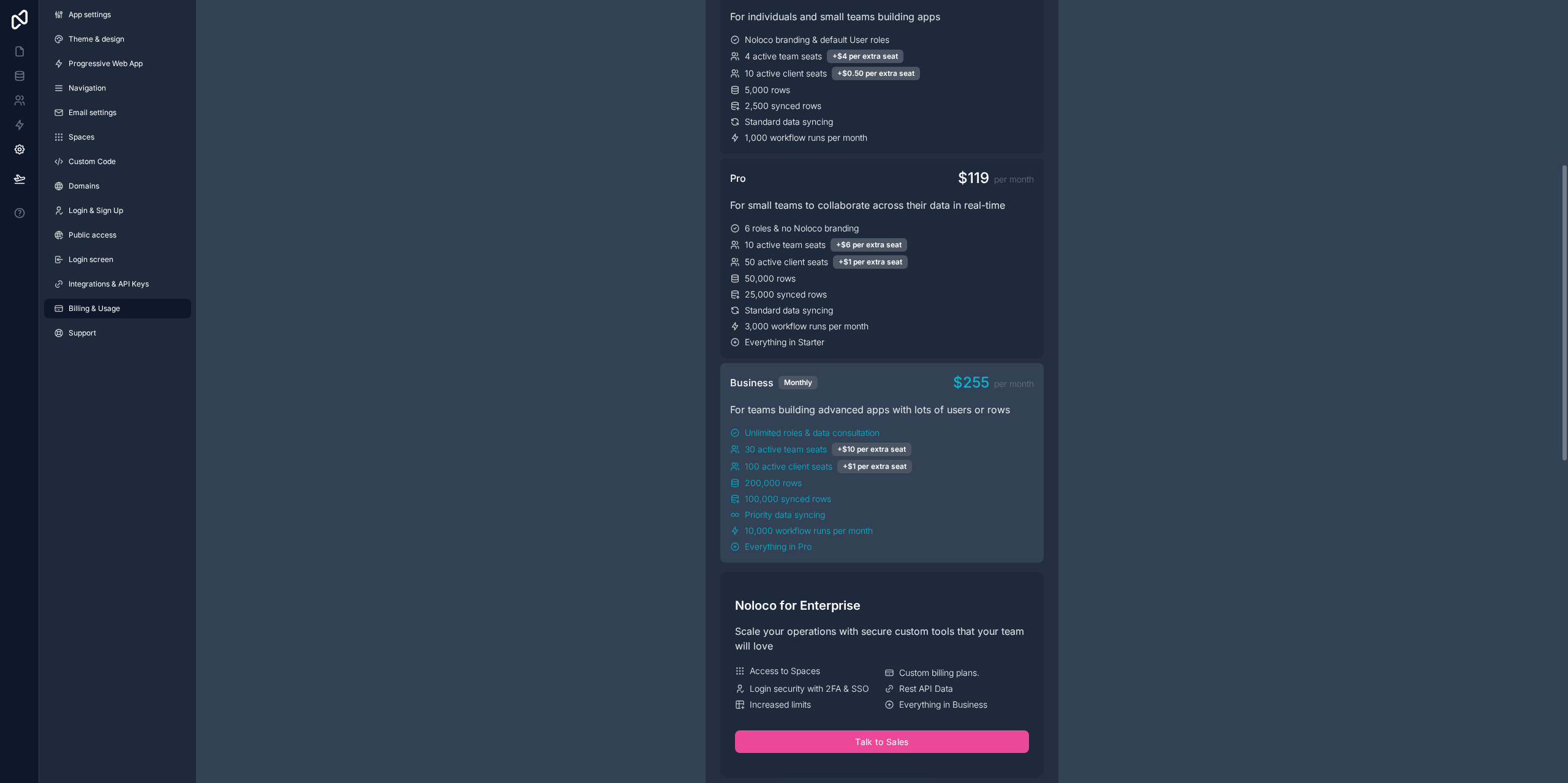
scroll to position [418, 0]
click at [30, 107] on link at bounding box center [19, 101] width 38 height 25
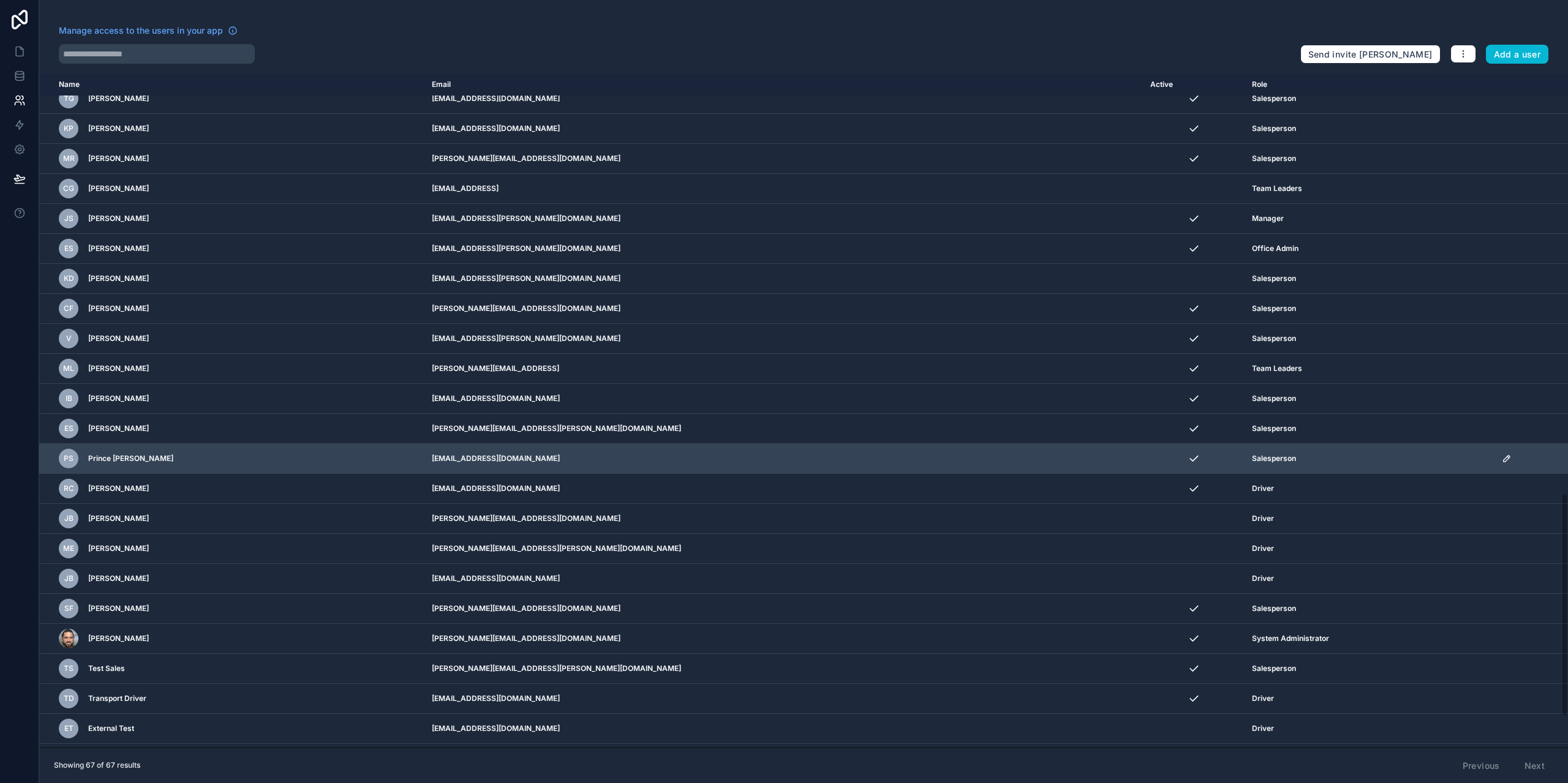
scroll to position [1286, 0]
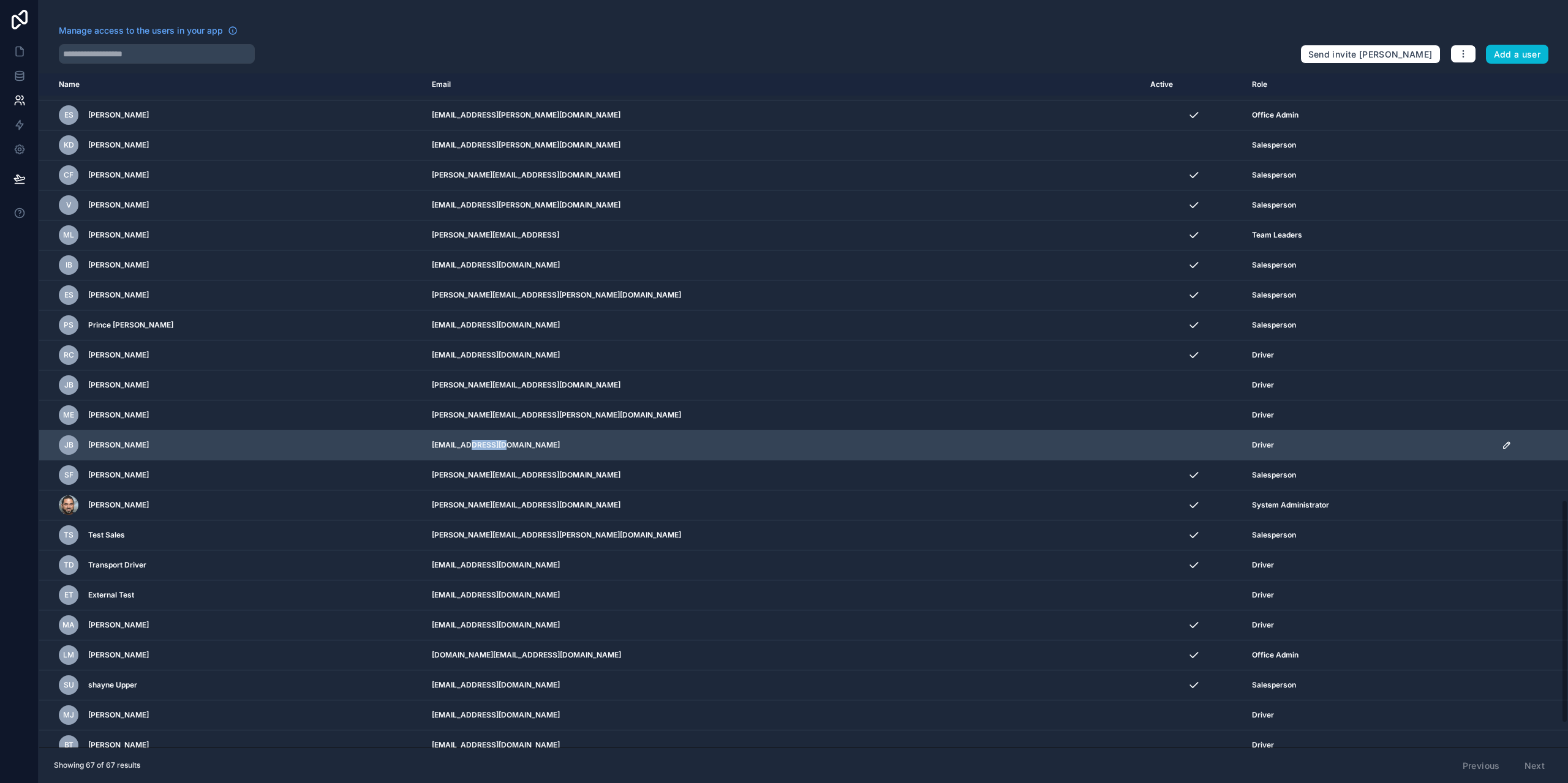
drag, startPoint x: 610, startPoint y: 443, endPoint x: 652, endPoint y: 445, distance: 42.0
click at [652, 445] on td "[EMAIL_ADDRESS][DOMAIN_NAME]" at bounding box center [784, 446] width 719 height 30
drag, startPoint x: 626, startPoint y: 448, endPoint x: 610, endPoint y: 443, distance: 16.8
click at [610, 443] on td "[EMAIL_ADDRESS][DOMAIN_NAME]" at bounding box center [784, 446] width 719 height 30
drag, startPoint x: 606, startPoint y: 442, endPoint x: 651, endPoint y: 450, distance: 45.7
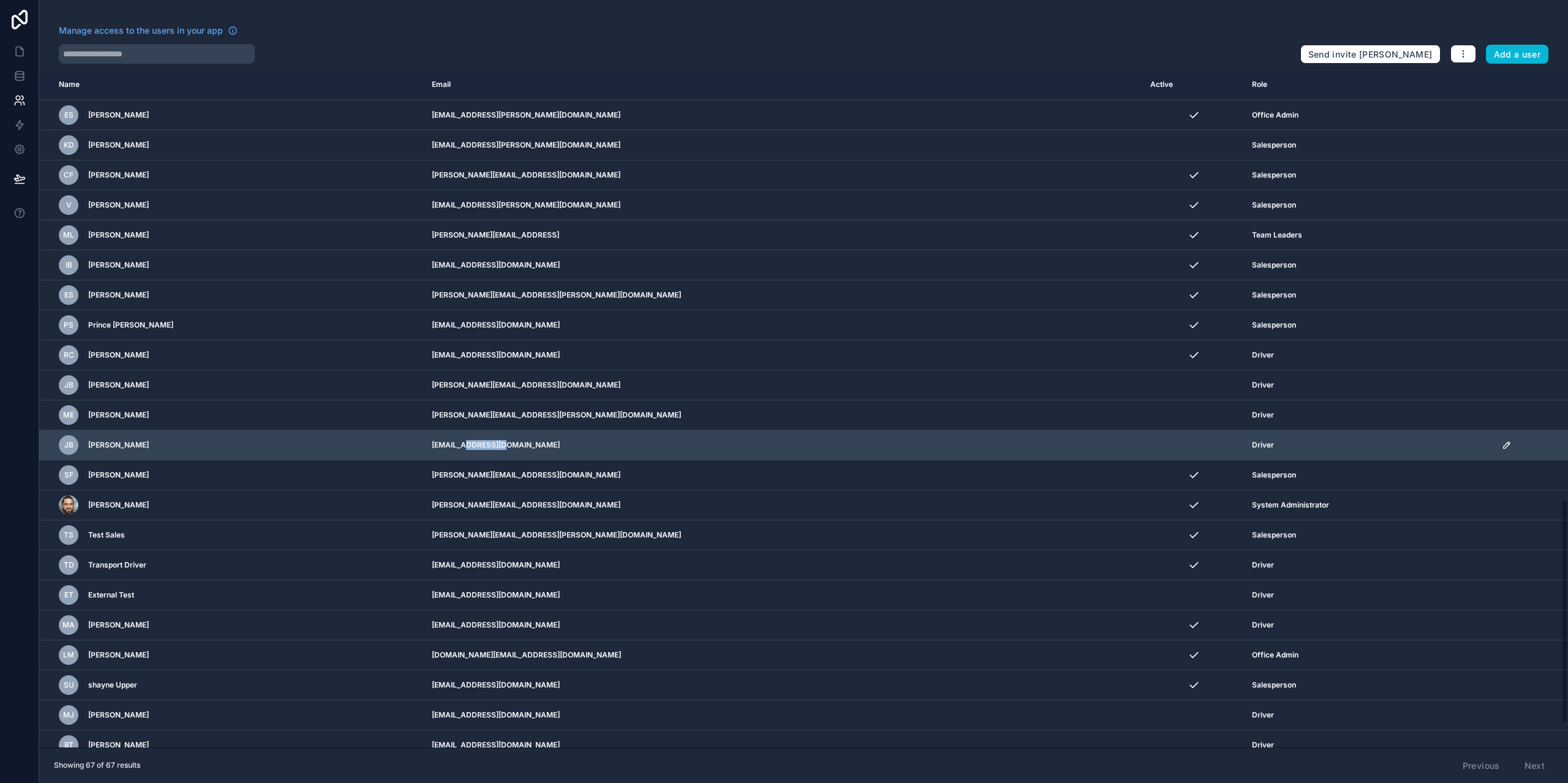
click at [651, 450] on td "[EMAIL_ADDRESS][DOMAIN_NAME]" at bounding box center [784, 446] width 719 height 30
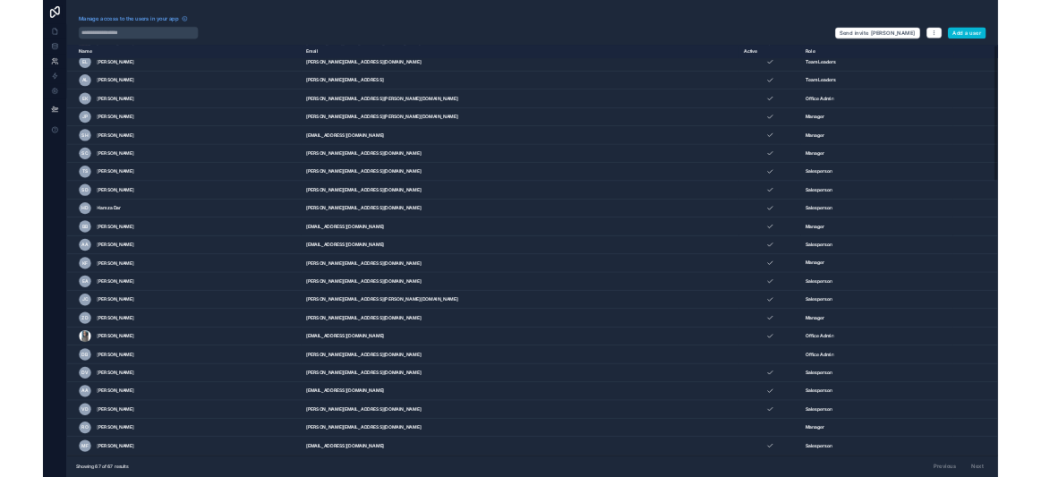
scroll to position [0, 0]
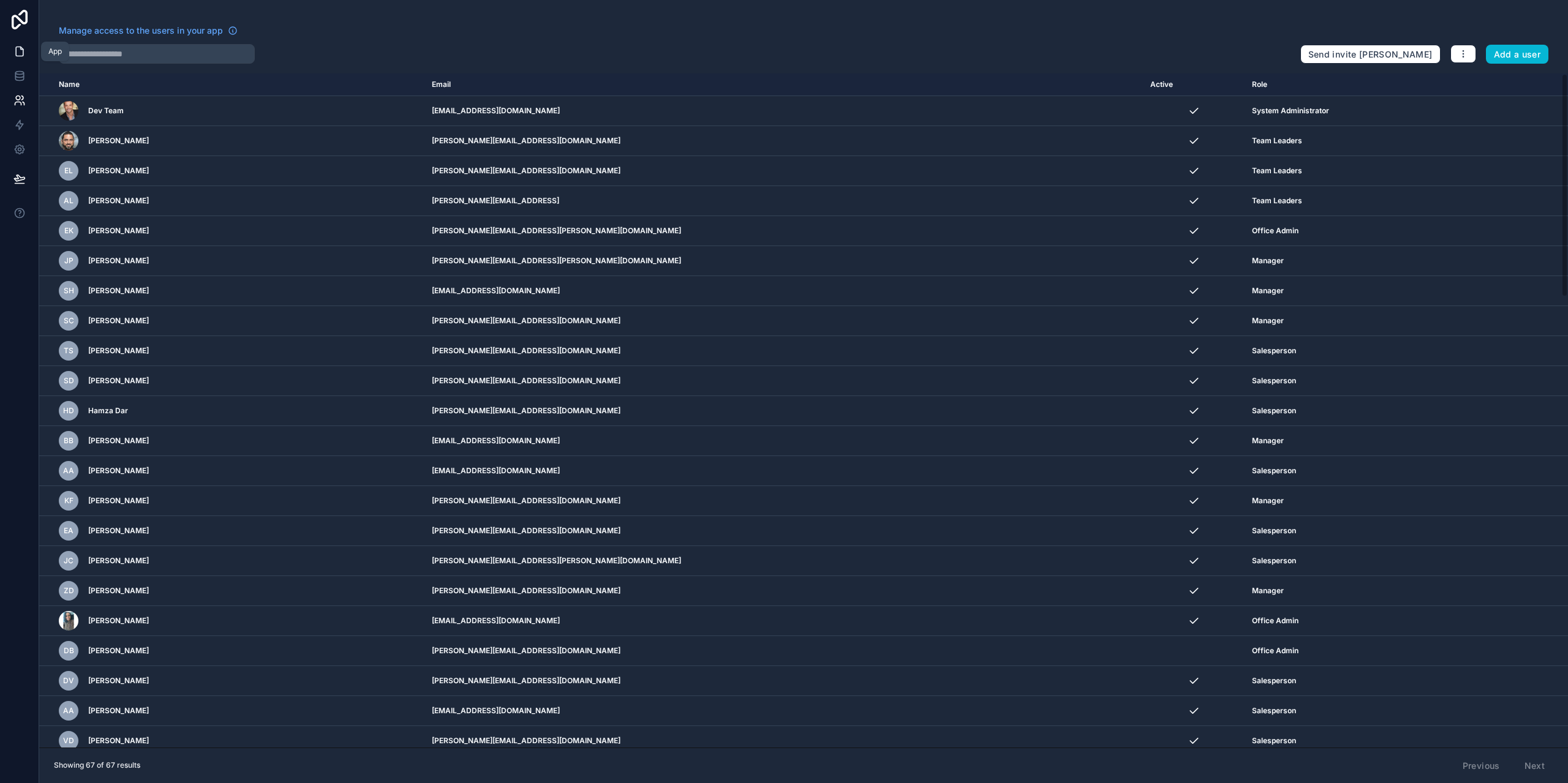
click at [27, 60] on link at bounding box center [19, 51] width 38 height 25
